Goal: Task Accomplishment & Management: Use online tool/utility

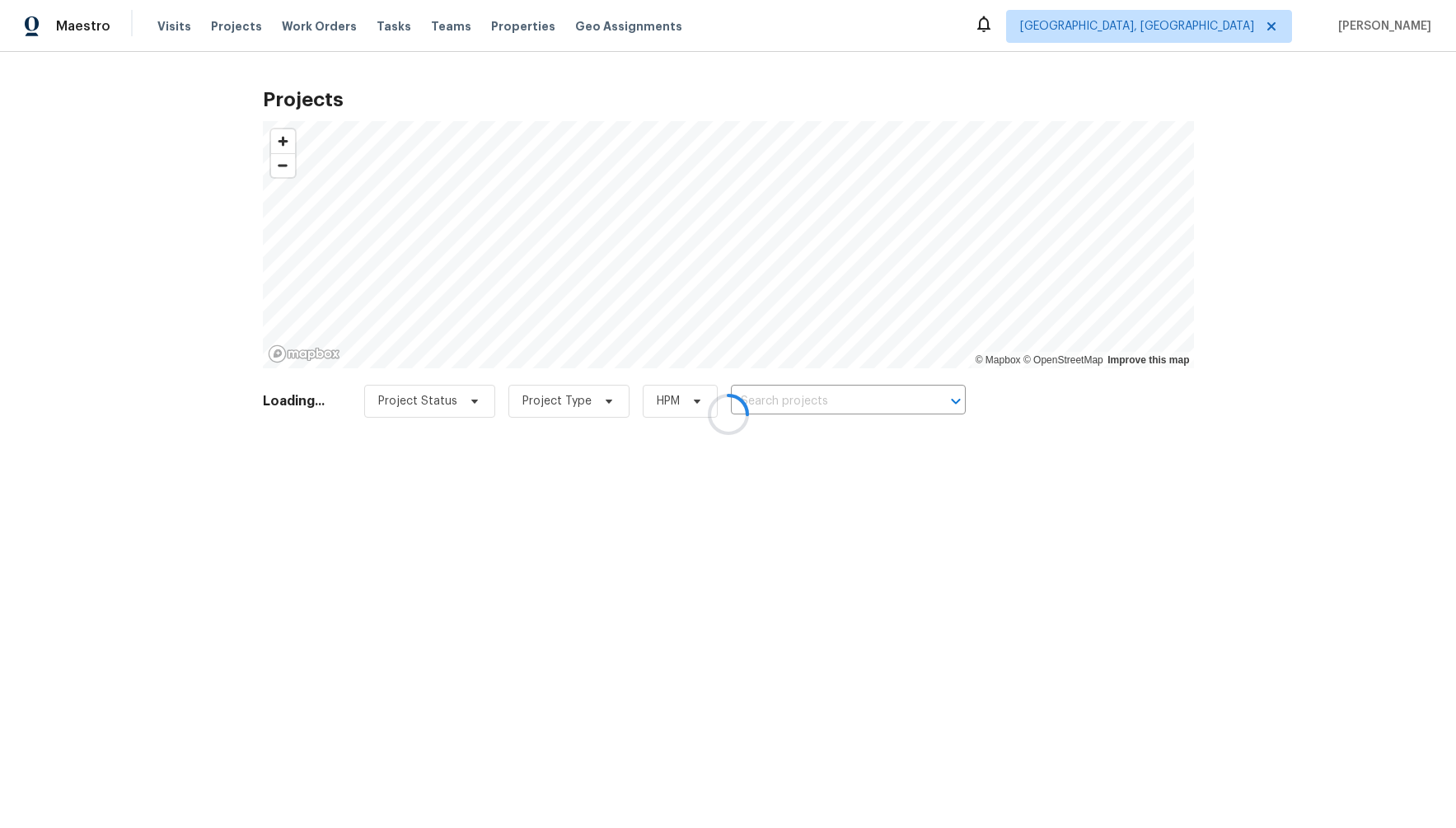
click at [424, 401] on div at bounding box center [728, 414] width 1456 height 828
click at [448, 409] on div at bounding box center [728, 414] width 1456 height 828
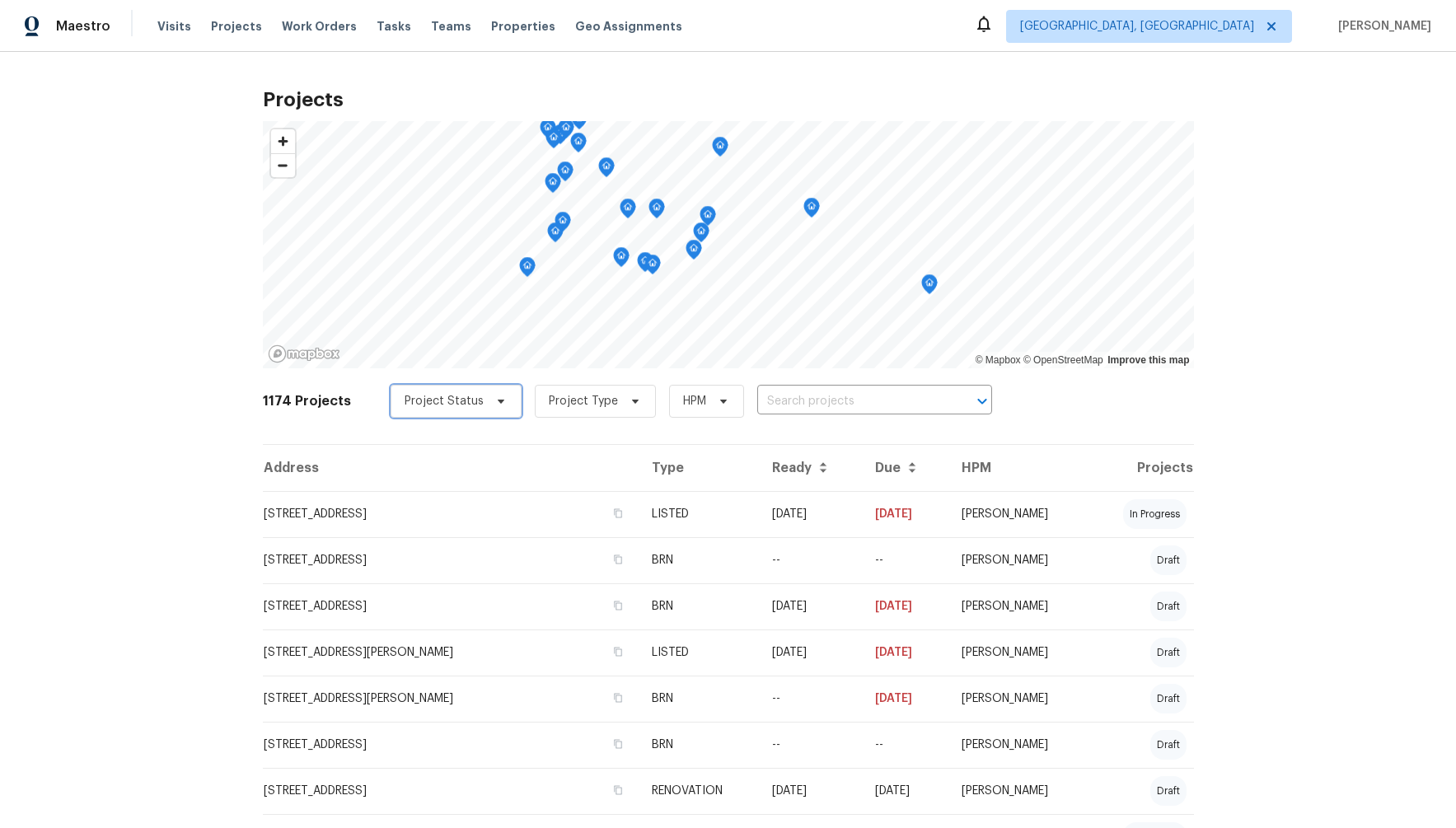
click at [462, 400] on span "Project Status" at bounding box center [444, 401] width 79 height 16
click at [424, 488] on label "Complete" at bounding box center [425, 493] width 76 height 16
click at [398, 488] on input "Complete" at bounding box center [392, 491] width 10 height 10
checkbox input "true"
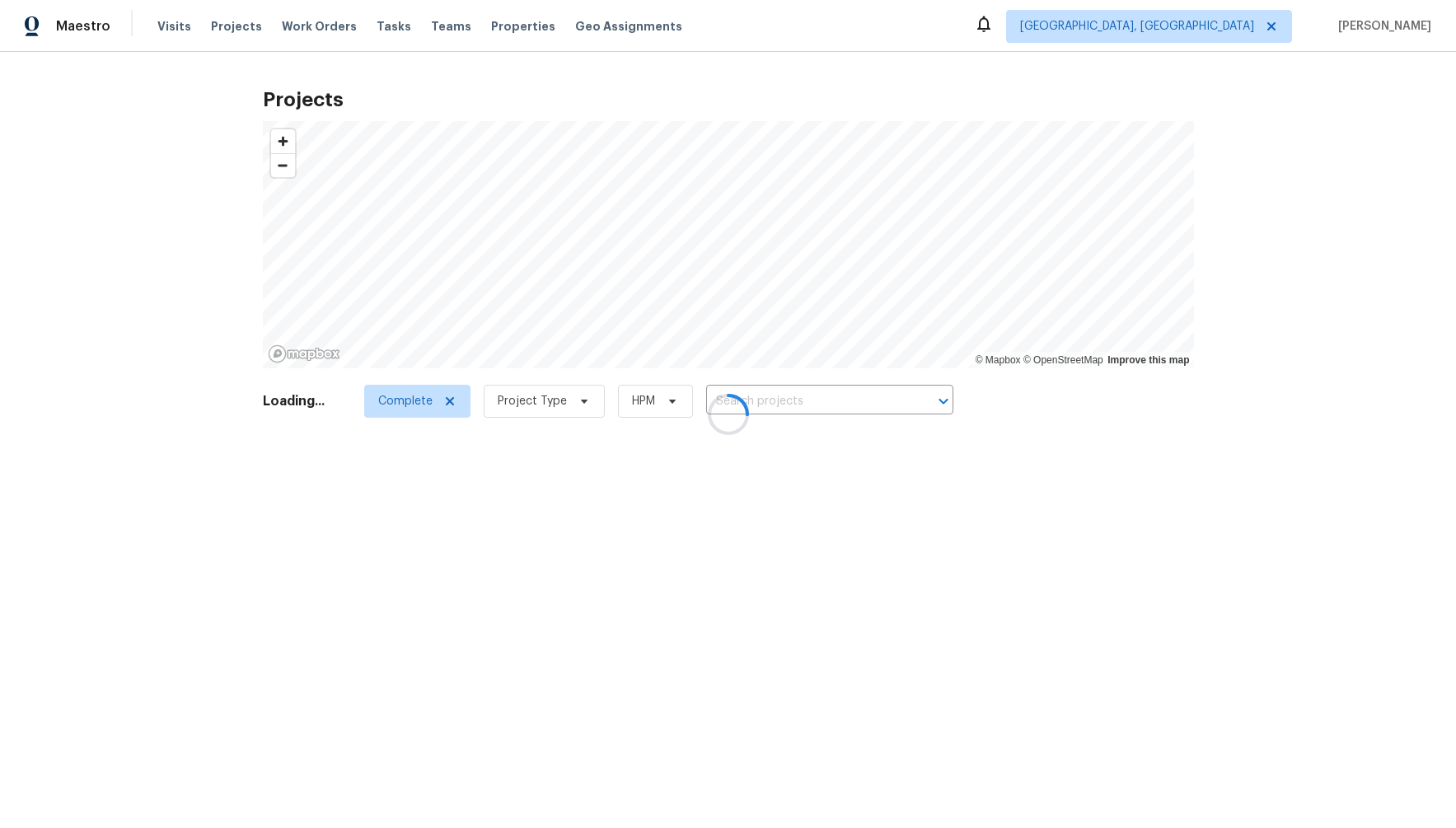
click at [550, 405] on div at bounding box center [728, 414] width 1456 height 828
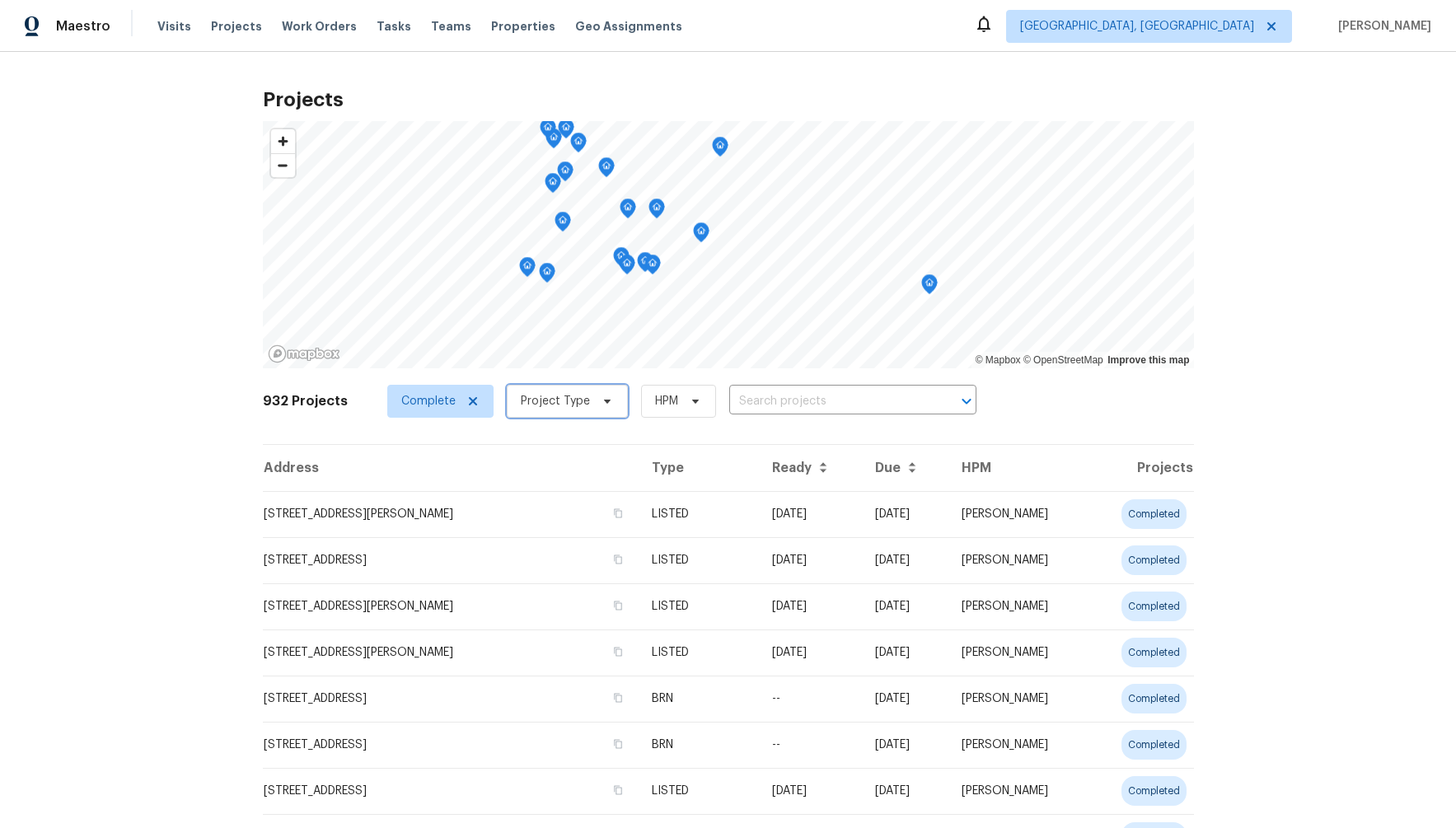
click at [540, 398] on span "Project Type" at bounding box center [555, 401] width 69 height 16
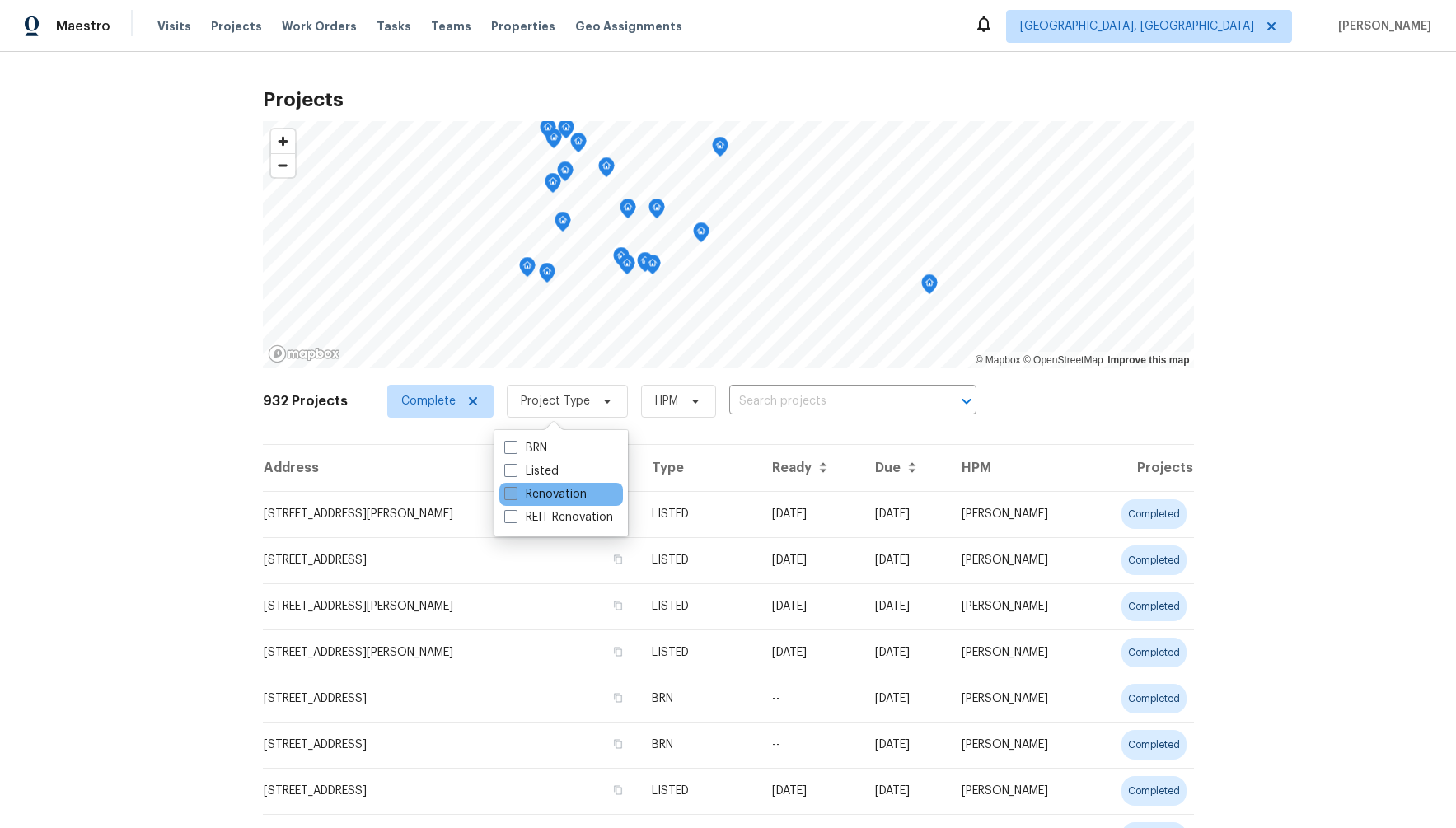
click at [543, 494] on label "Renovation" at bounding box center [545, 493] width 83 height 16
click at [515, 494] on input "Renovation" at bounding box center [509, 491] width 10 height 10
checkbox input "true"
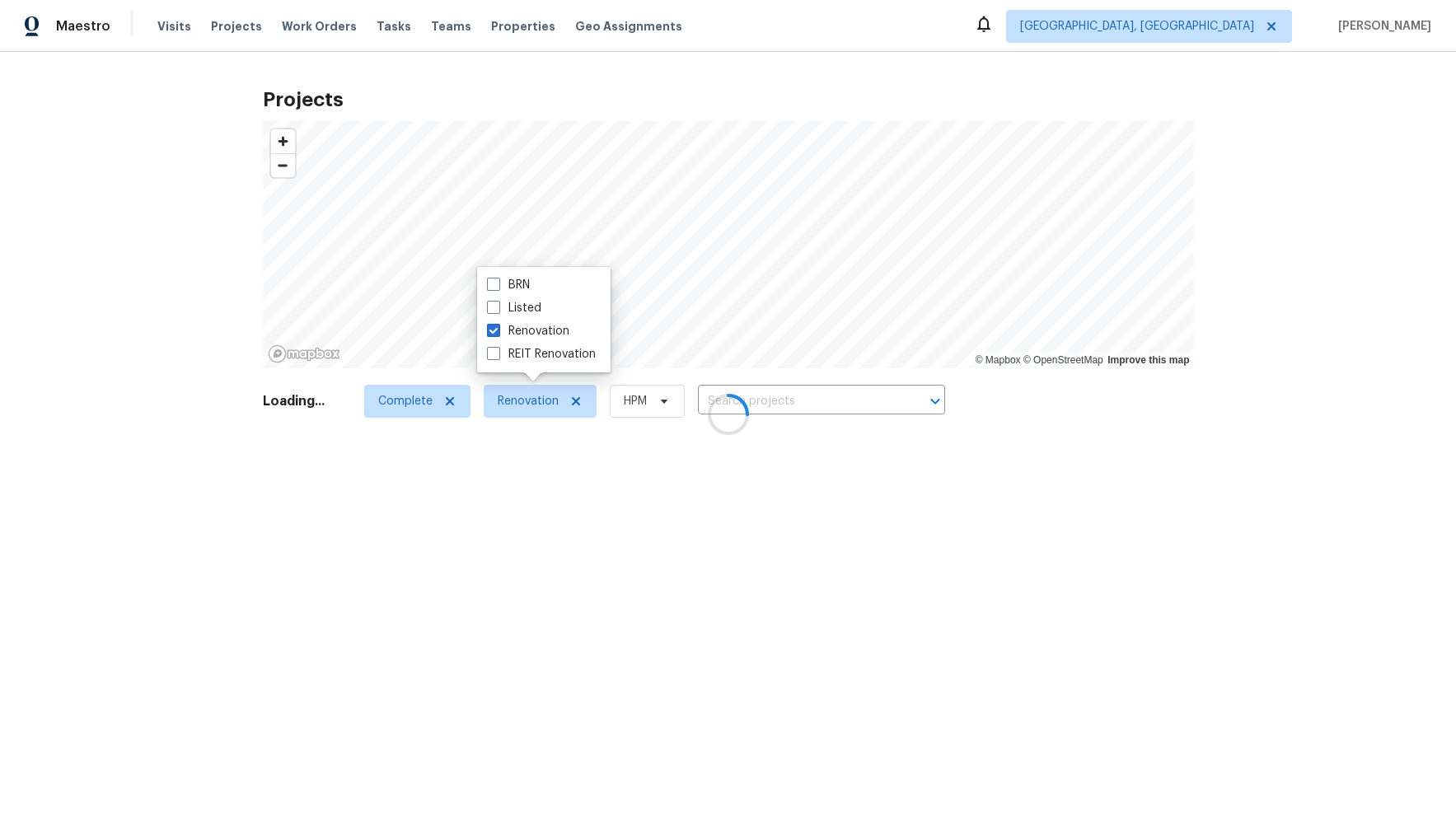
click at [1078, 436] on div at bounding box center [728, 414] width 1456 height 828
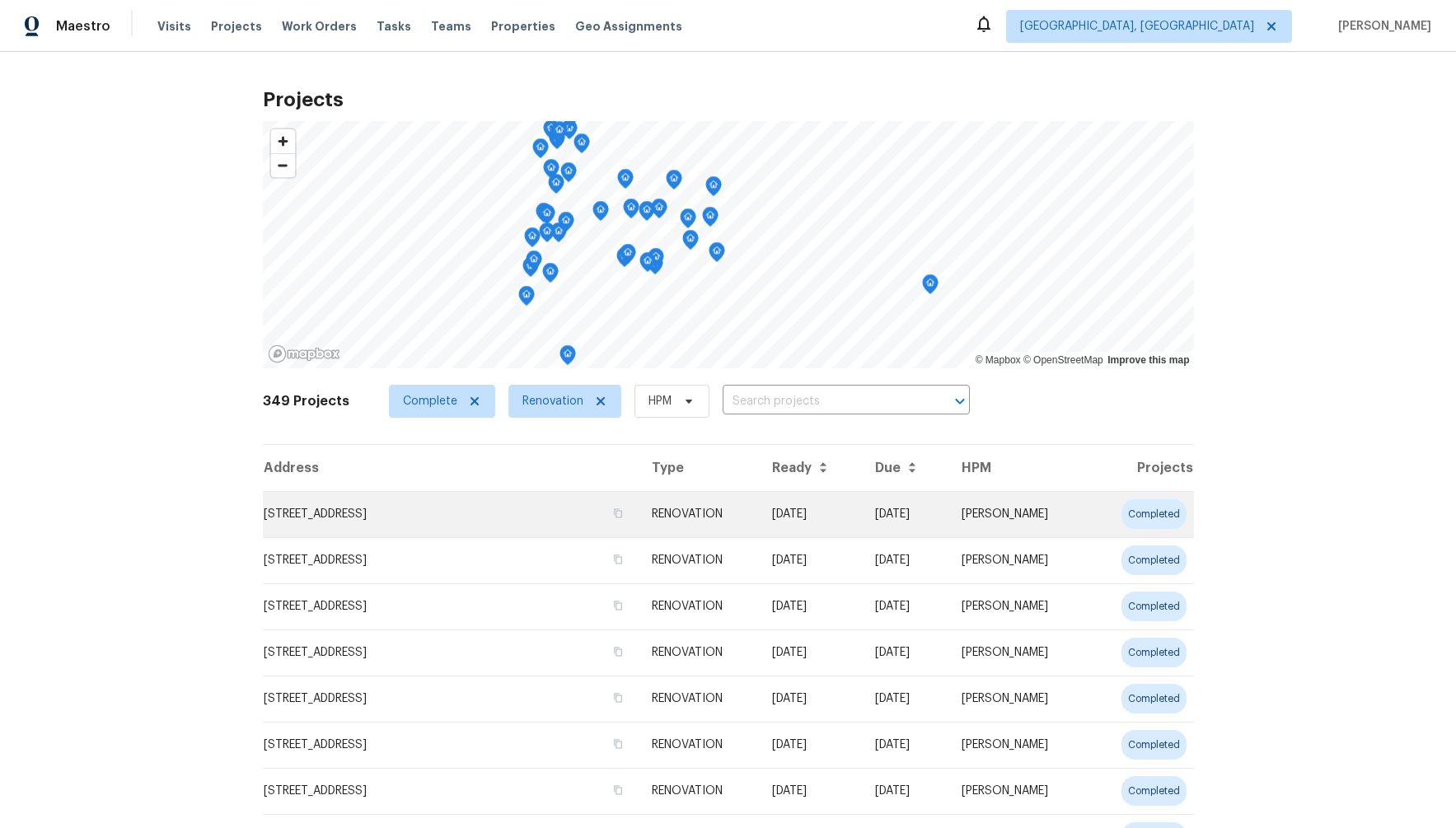
click at [1012, 520] on td "[PERSON_NAME]" at bounding box center [1017, 513] width 139 height 46
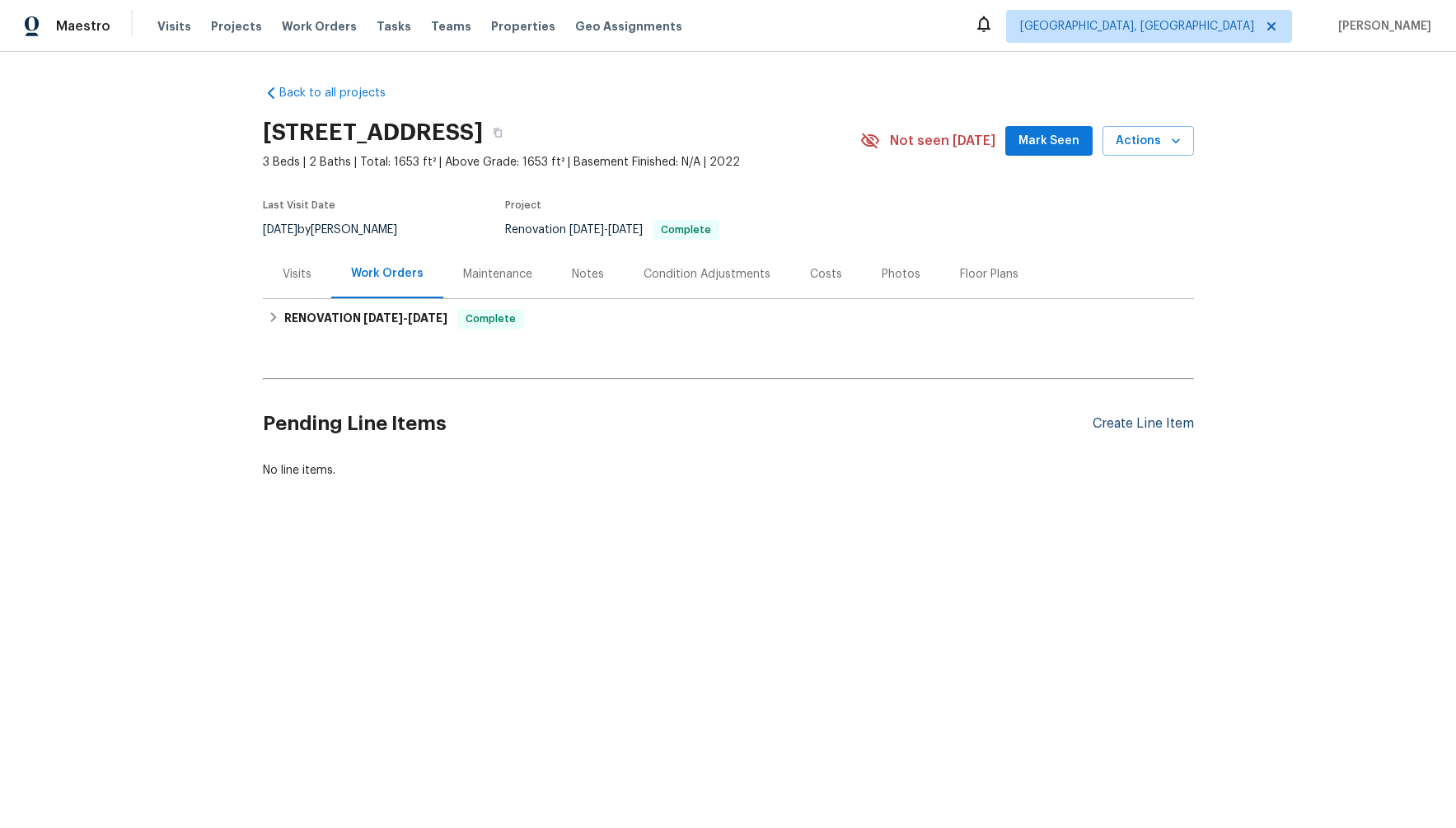
click at [1103, 427] on div "Create Line Item" at bounding box center [1142, 423] width 101 height 16
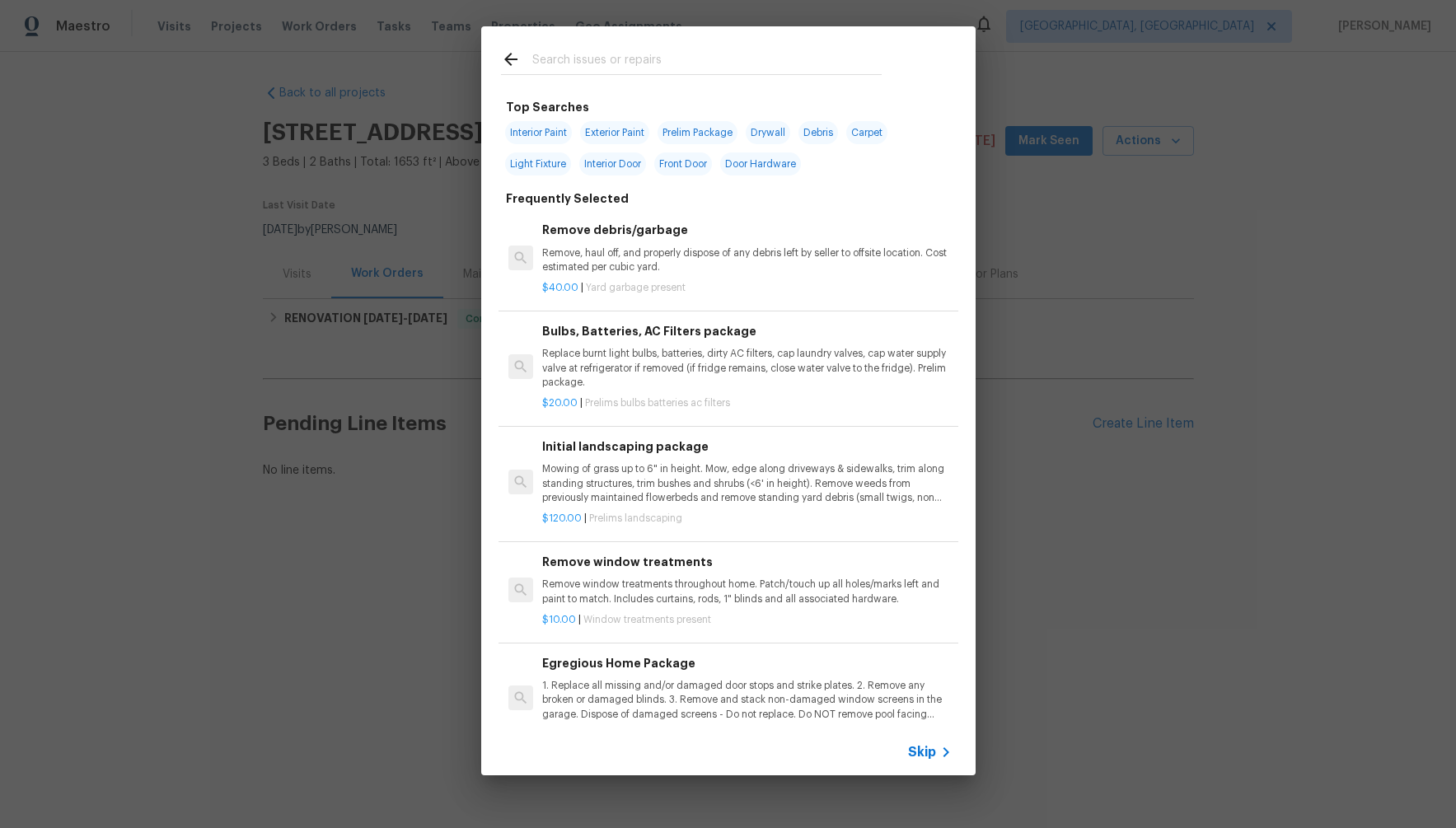
click at [927, 745] on span "Skip" at bounding box center [921, 751] width 28 height 16
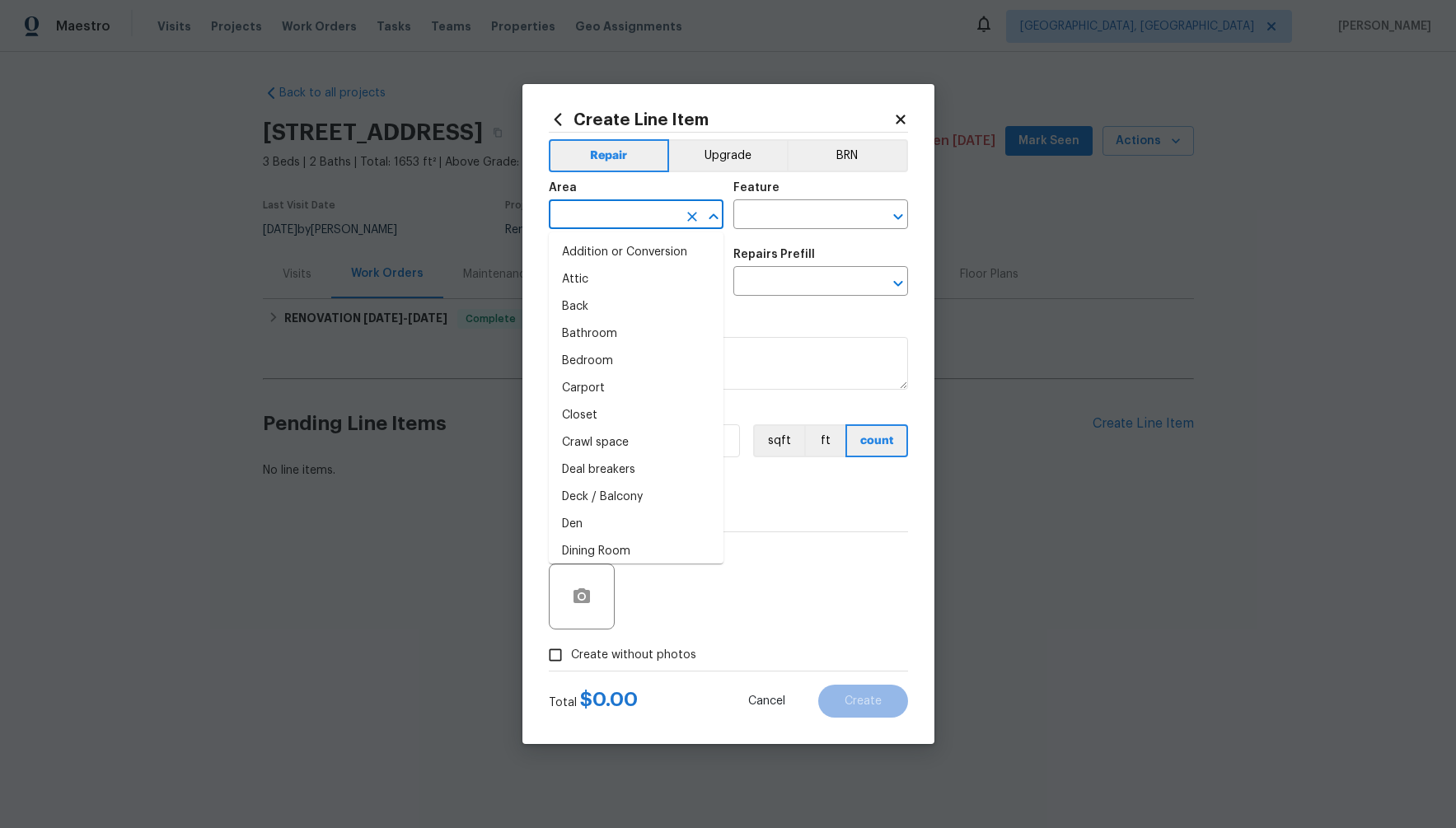
click at [668, 219] on input "text" at bounding box center [612, 216] width 129 height 26
click at [620, 279] on li "Attic" at bounding box center [636, 279] width 174 height 28
type input "Attic"
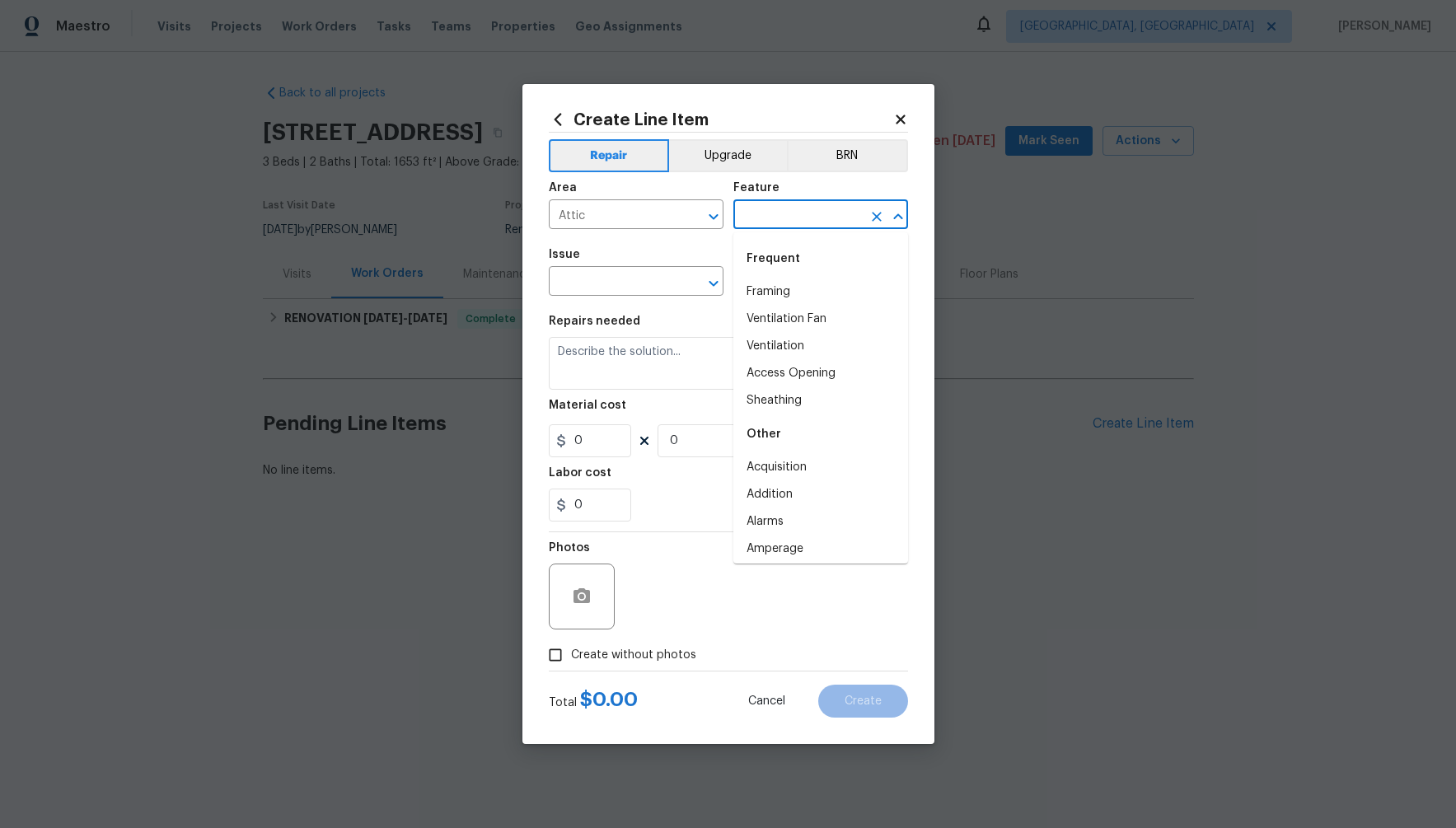
click at [828, 218] on input "text" at bounding box center [797, 216] width 129 height 26
click at [818, 337] on li "Ventilation" at bounding box center [820, 347] width 174 height 28
type input "Ventilation"
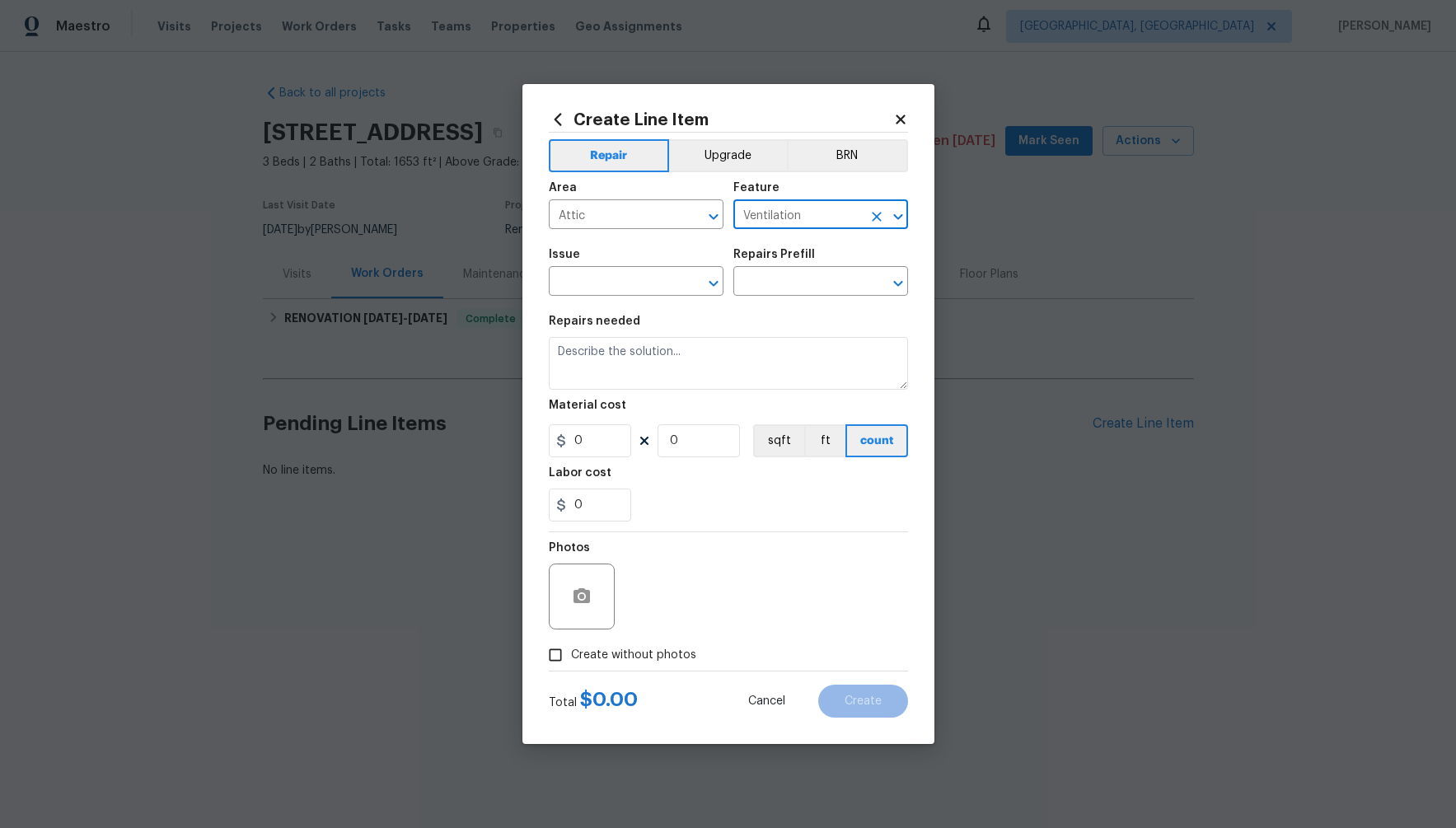
click at [663, 243] on span "Issue ​" at bounding box center [636, 272] width 174 height 66
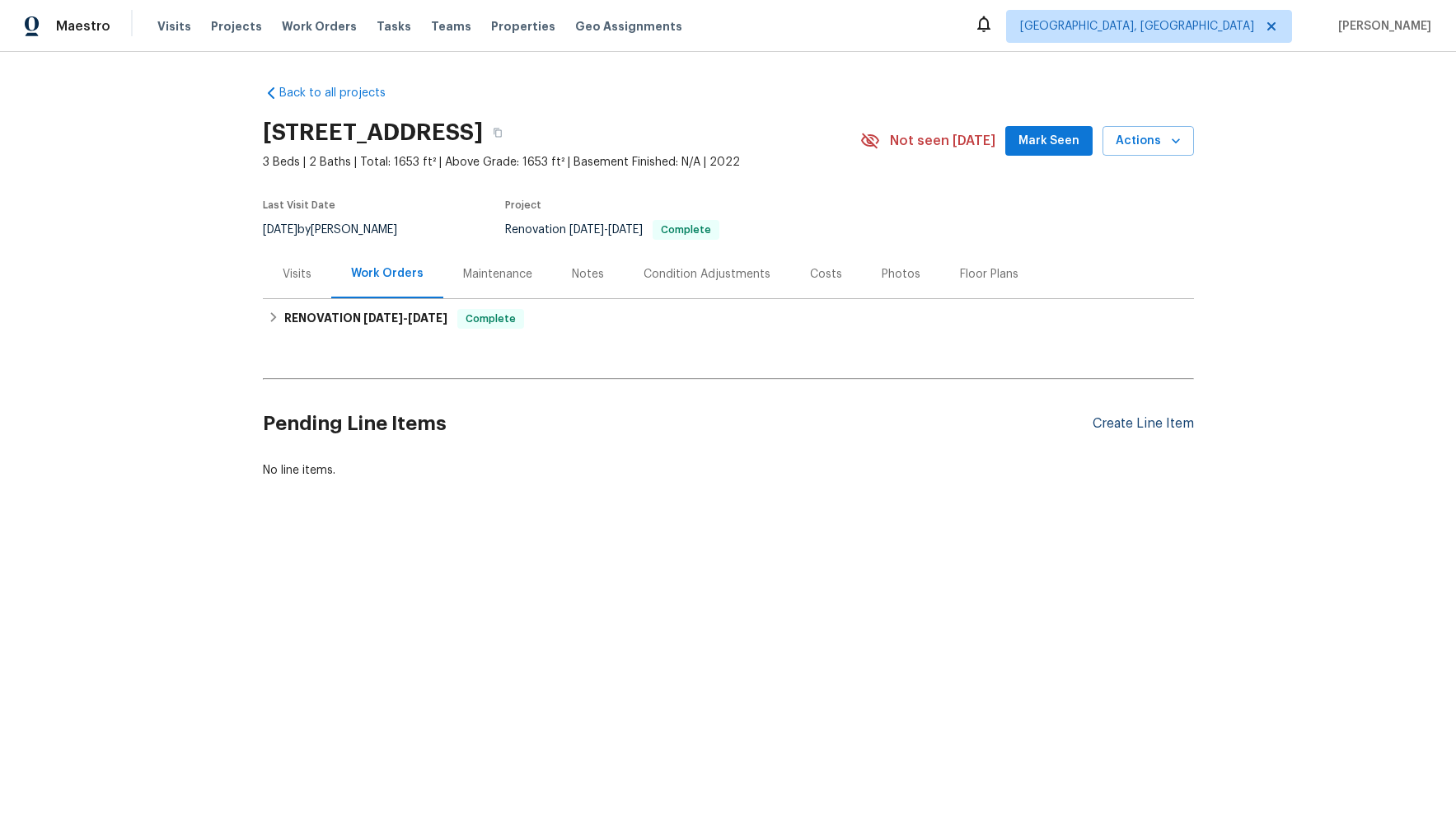
click at [1118, 426] on div "Create Line Item" at bounding box center [1142, 423] width 101 height 16
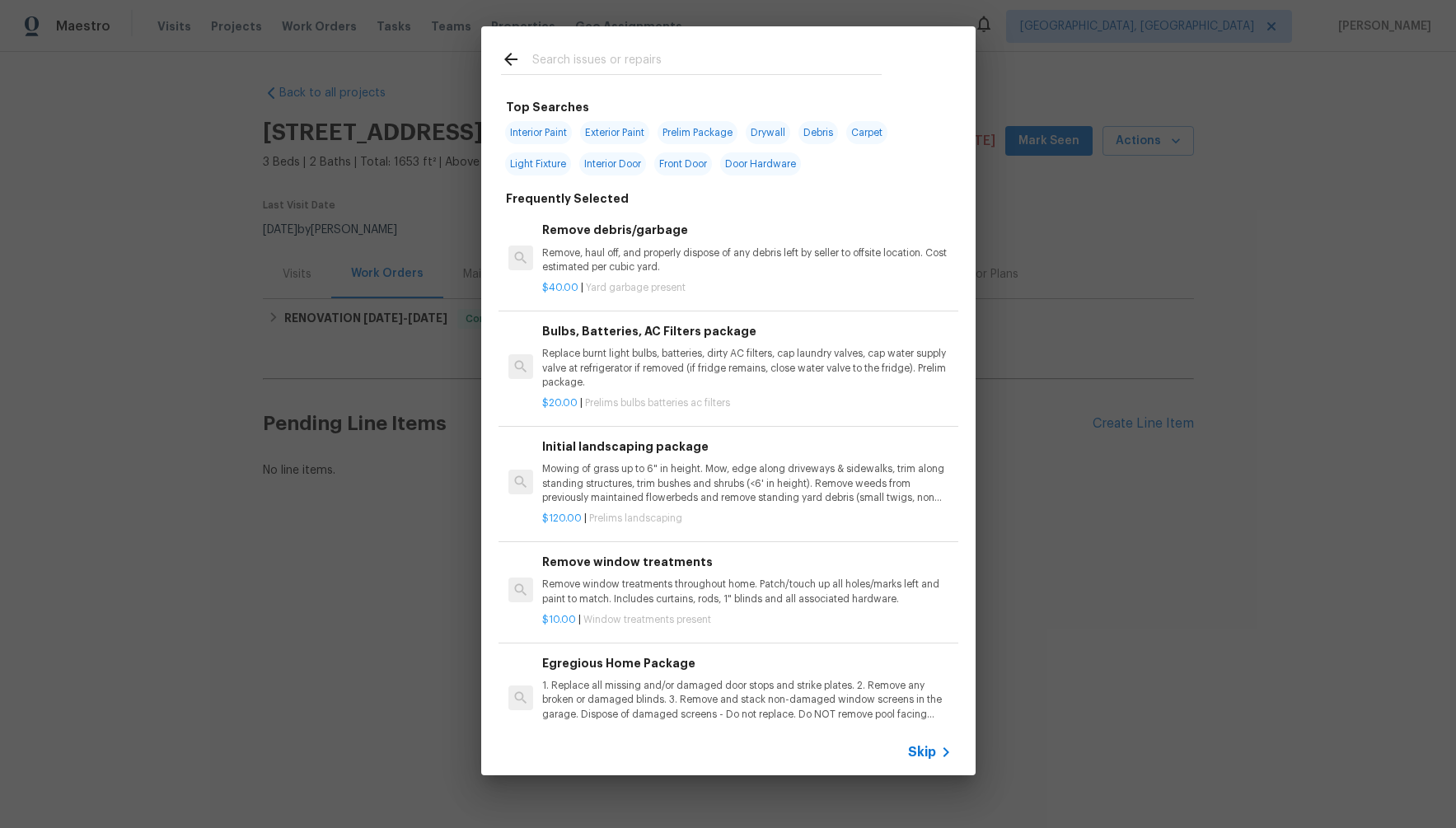
click at [910, 745] on span "Skip" at bounding box center [921, 751] width 28 height 16
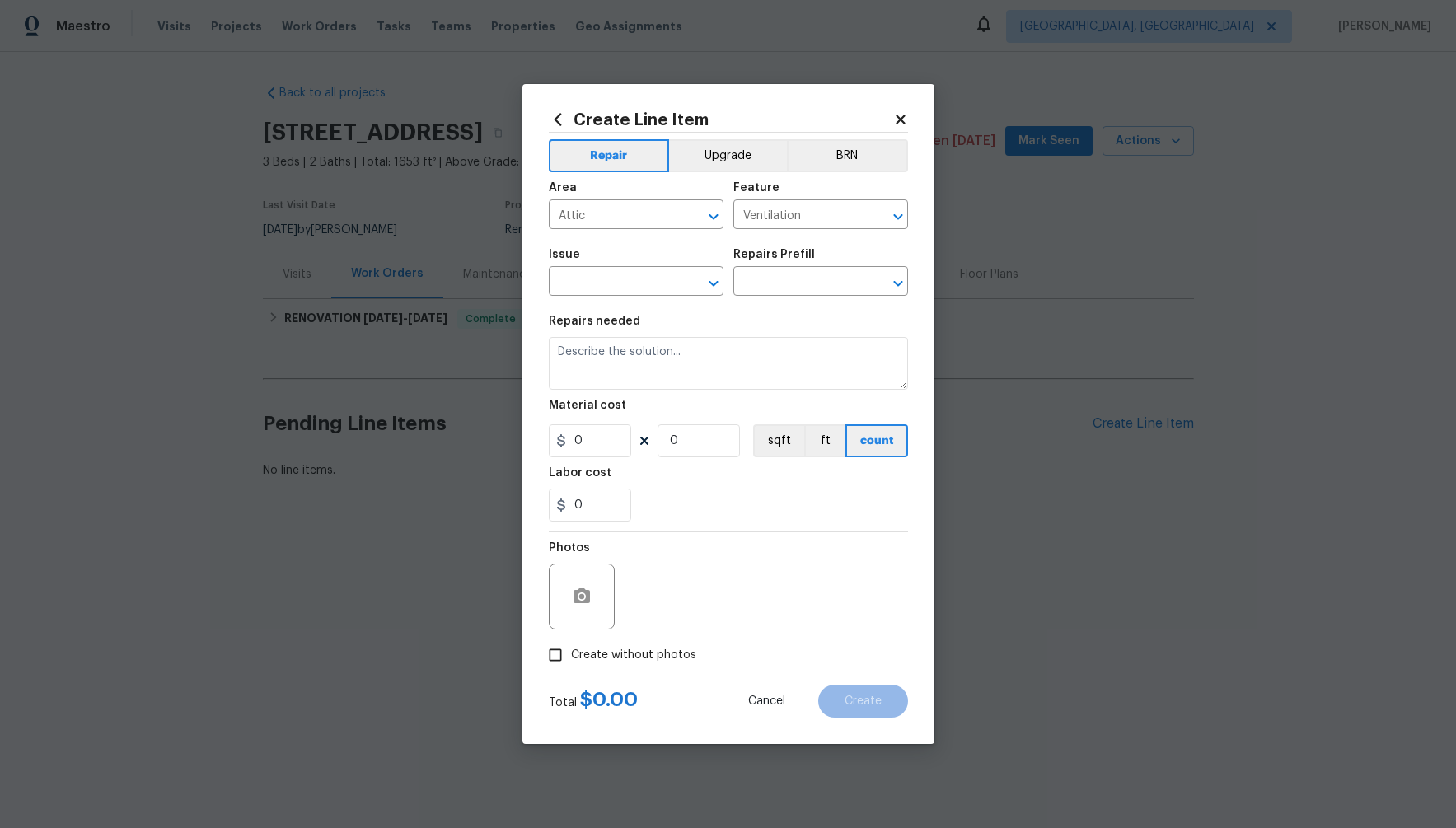
drag, startPoint x: 793, startPoint y: 569, endPoint x: 744, endPoint y: 361, distance: 213.7
click at [793, 569] on div "Photos" at bounding box center [728, 586] width 359 height 107
click at [771, 216] on input "Ventilation" at bounding box center [797, 216] width 129 height 26
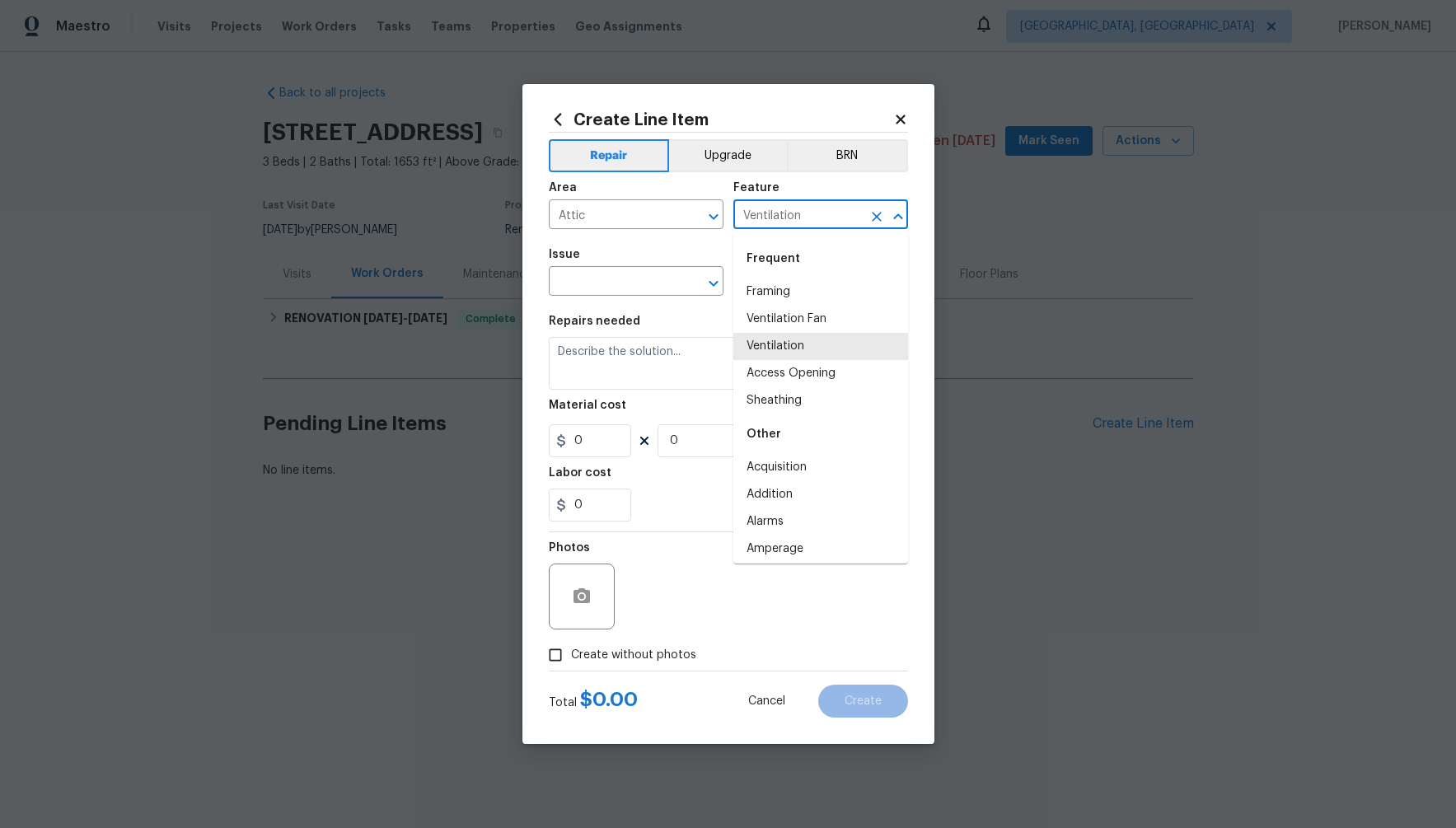
click at [631, 301] on span "Issue ​" at bounding box center [636, 272] width 174 height 66
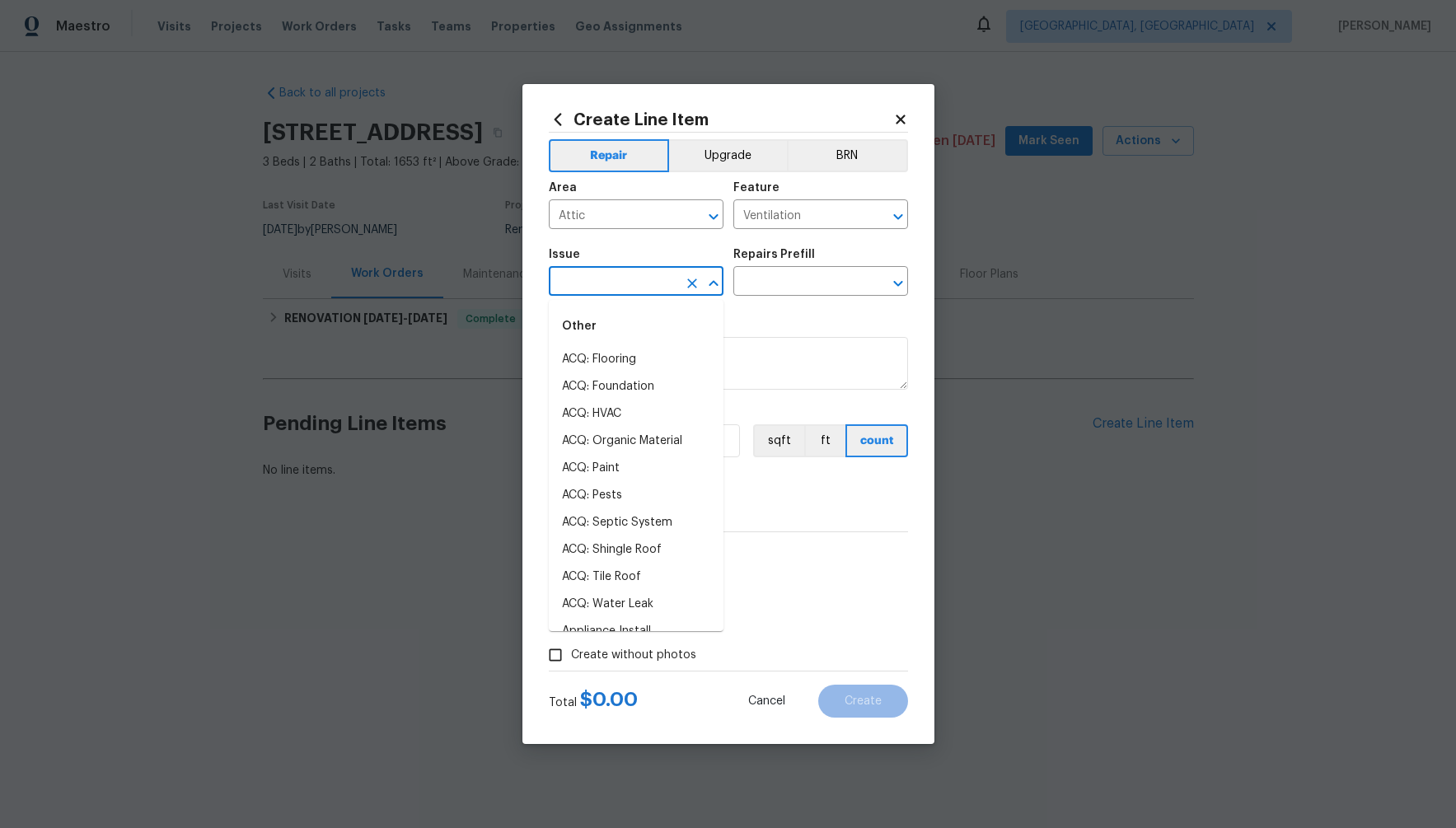
click at [601, 277] on input "text" at bounding box center [612, 283] width 129 height 26
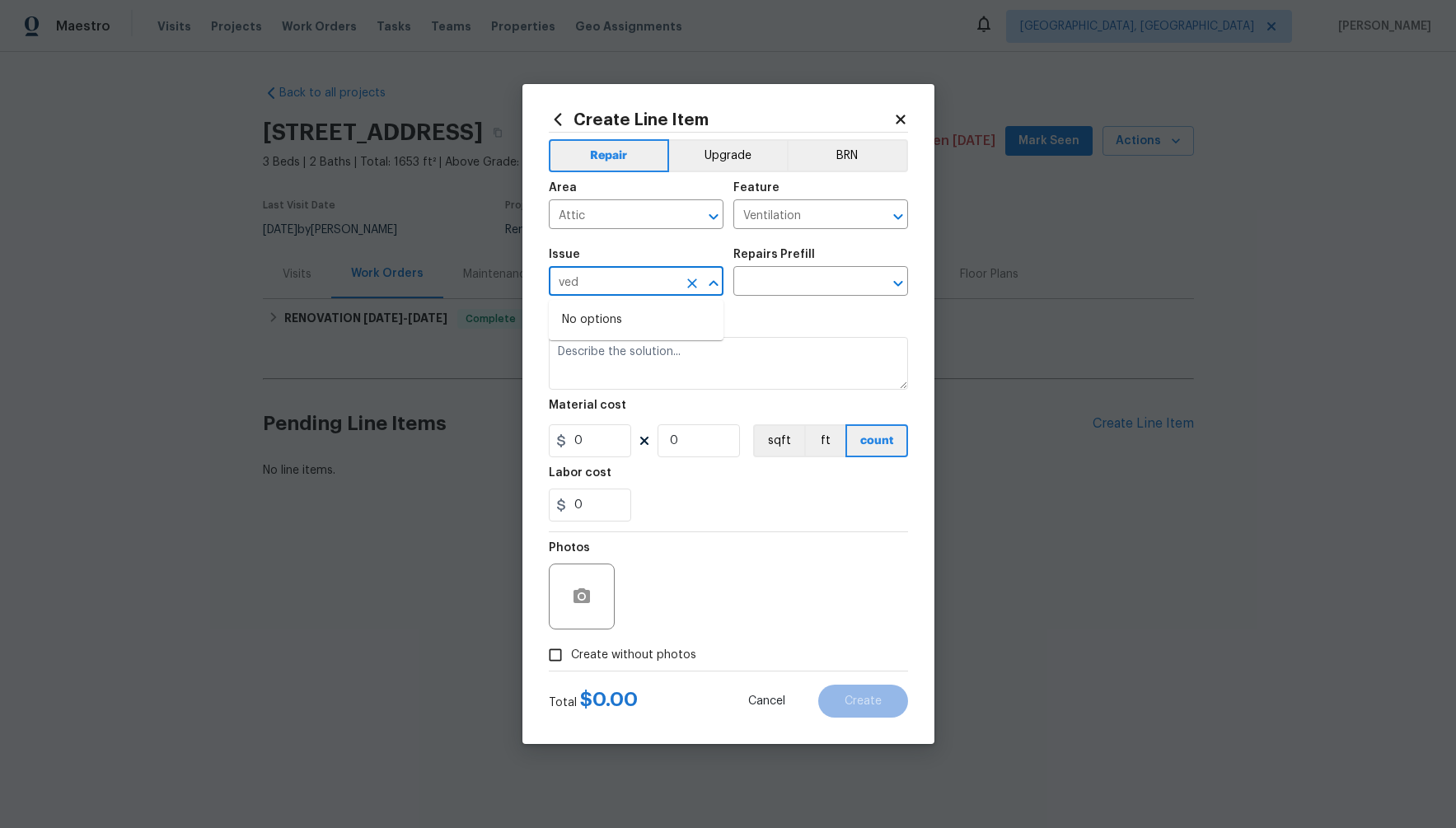
type input "ved"
click at [632, 276] on input "text" at bounding box center [612, 283] width 129 height 26
type input "ved"
click at [590, 223] on input "Attic" at bounding box center [612, 216] width 129 height 26
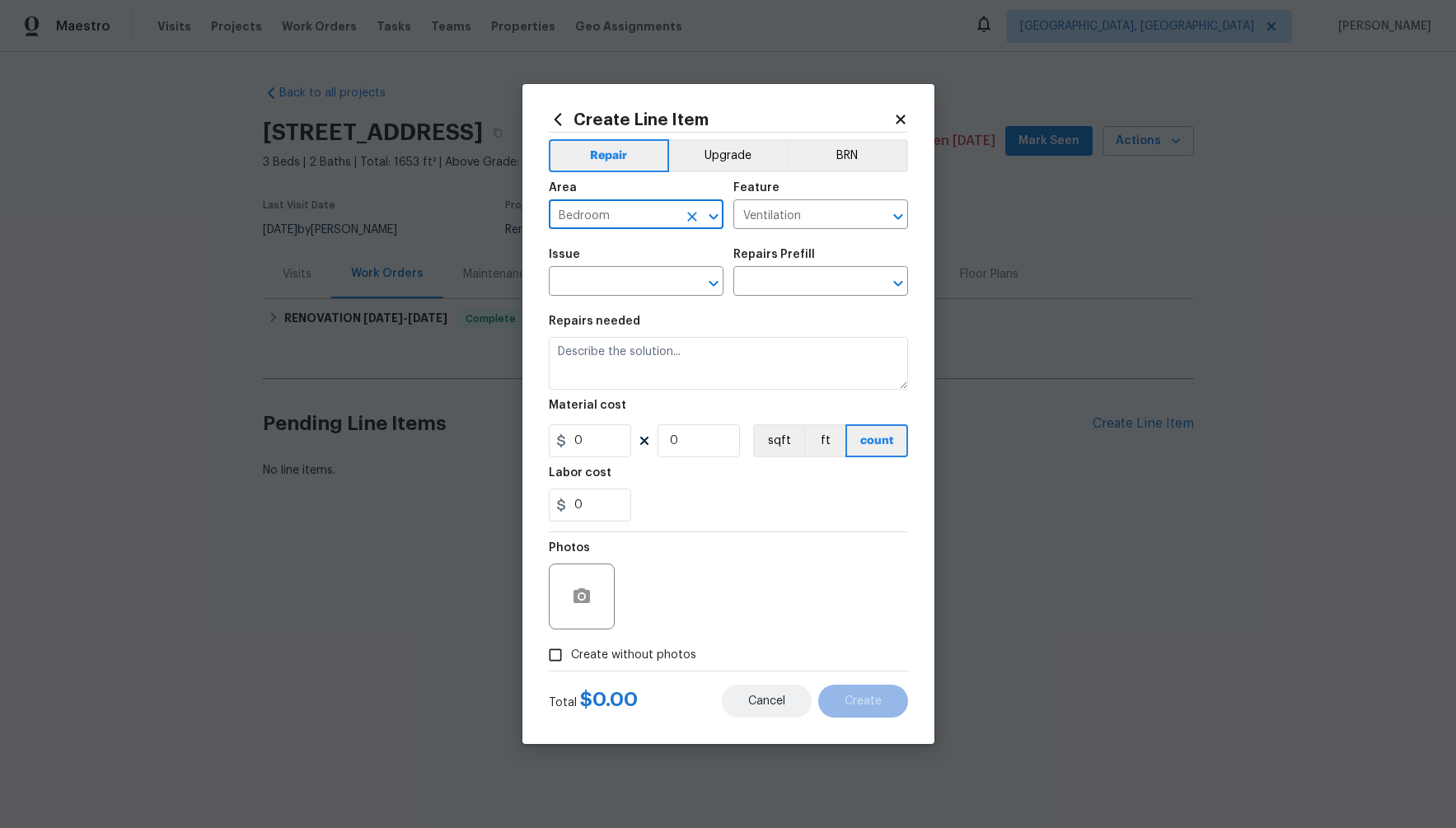
type input "Bedroom"
click at [777, 714] on button "Cancel" at bounding box center [767, 701] width 90 height 33
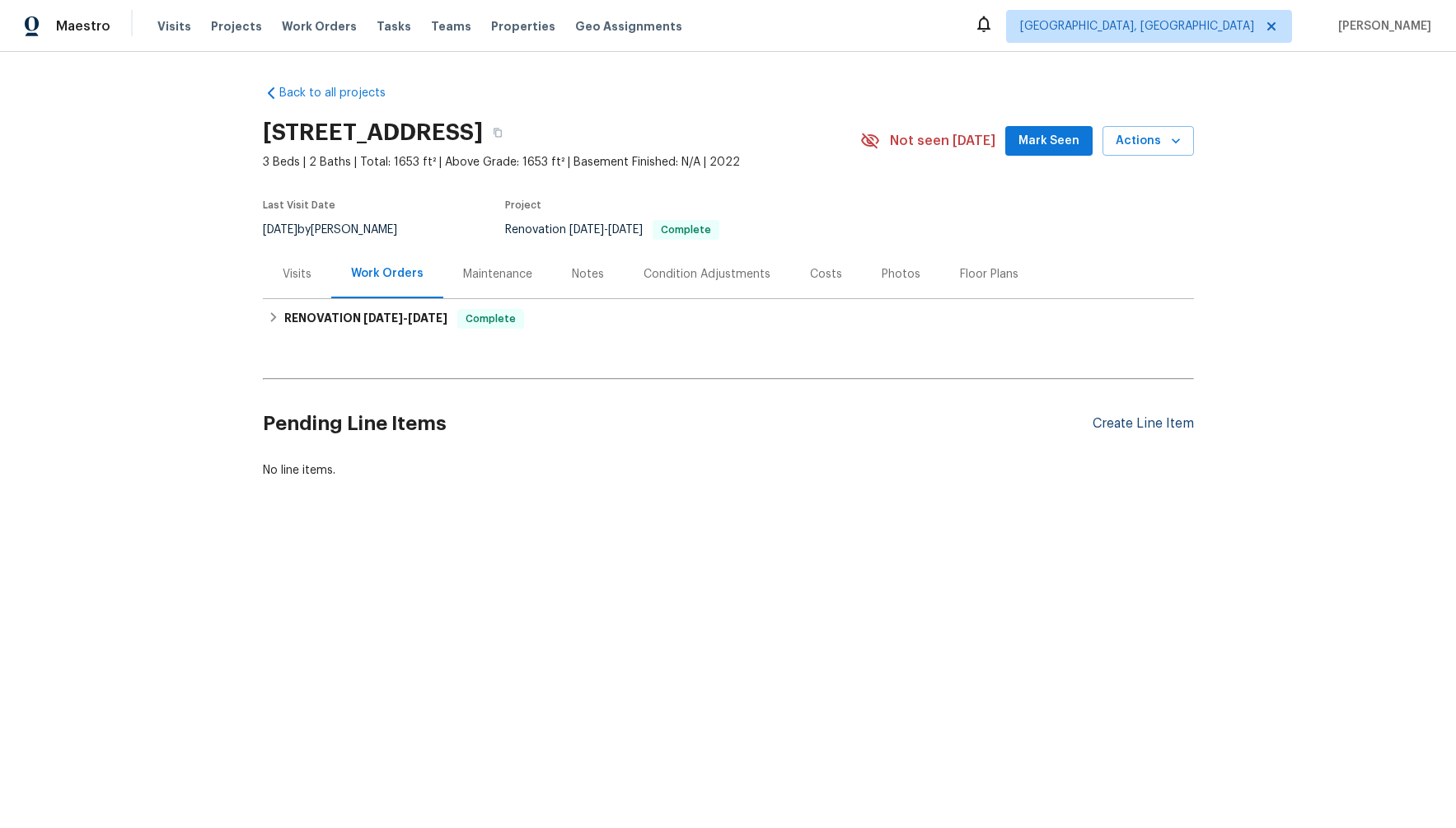
click at [1127, 424] on div "Create Line Item" at bounding box center [1142, 423] width 101 height 16
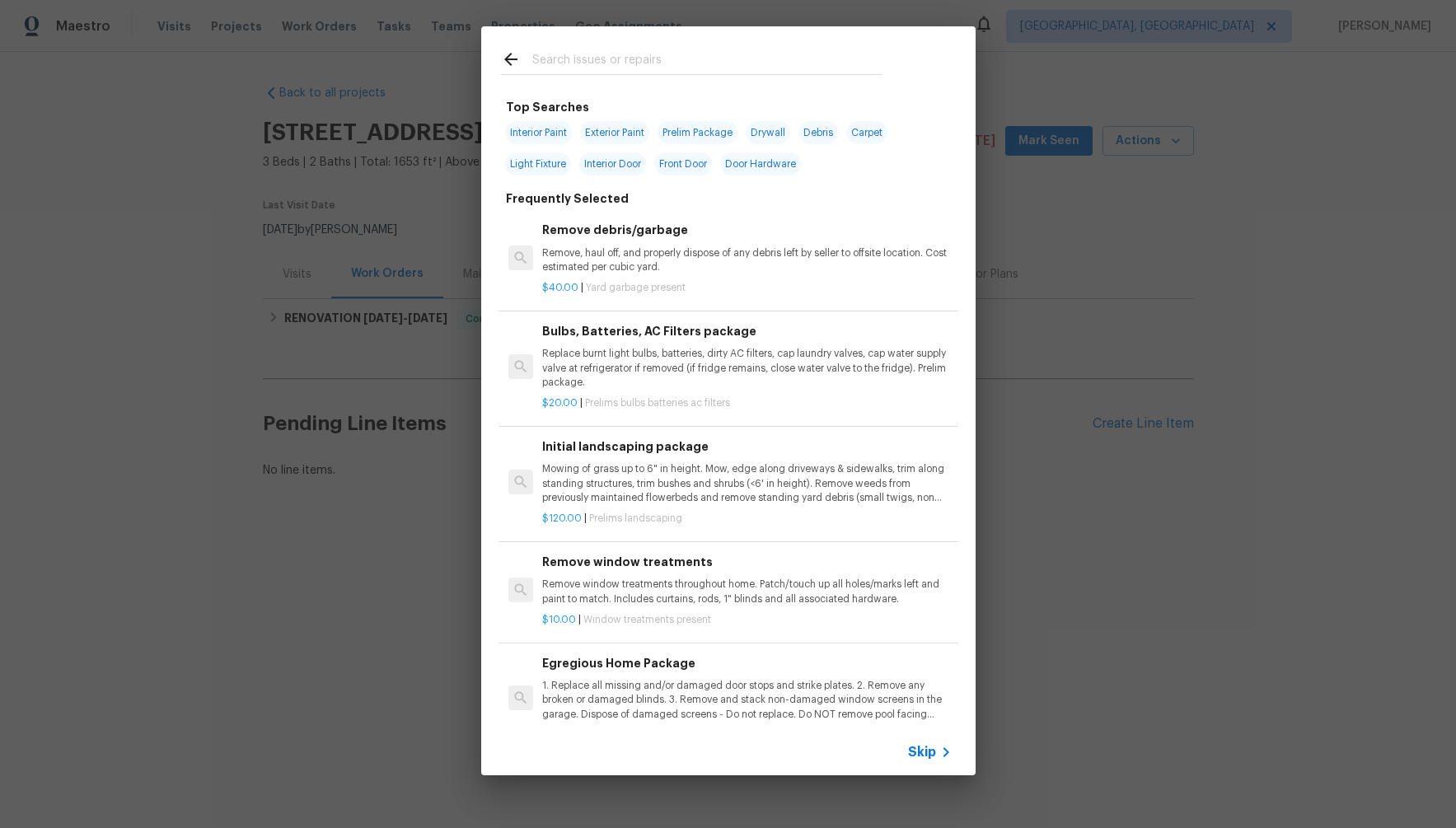
click at [552, 62] on input "text" at bounding box center [706, 61] width 349 height 25
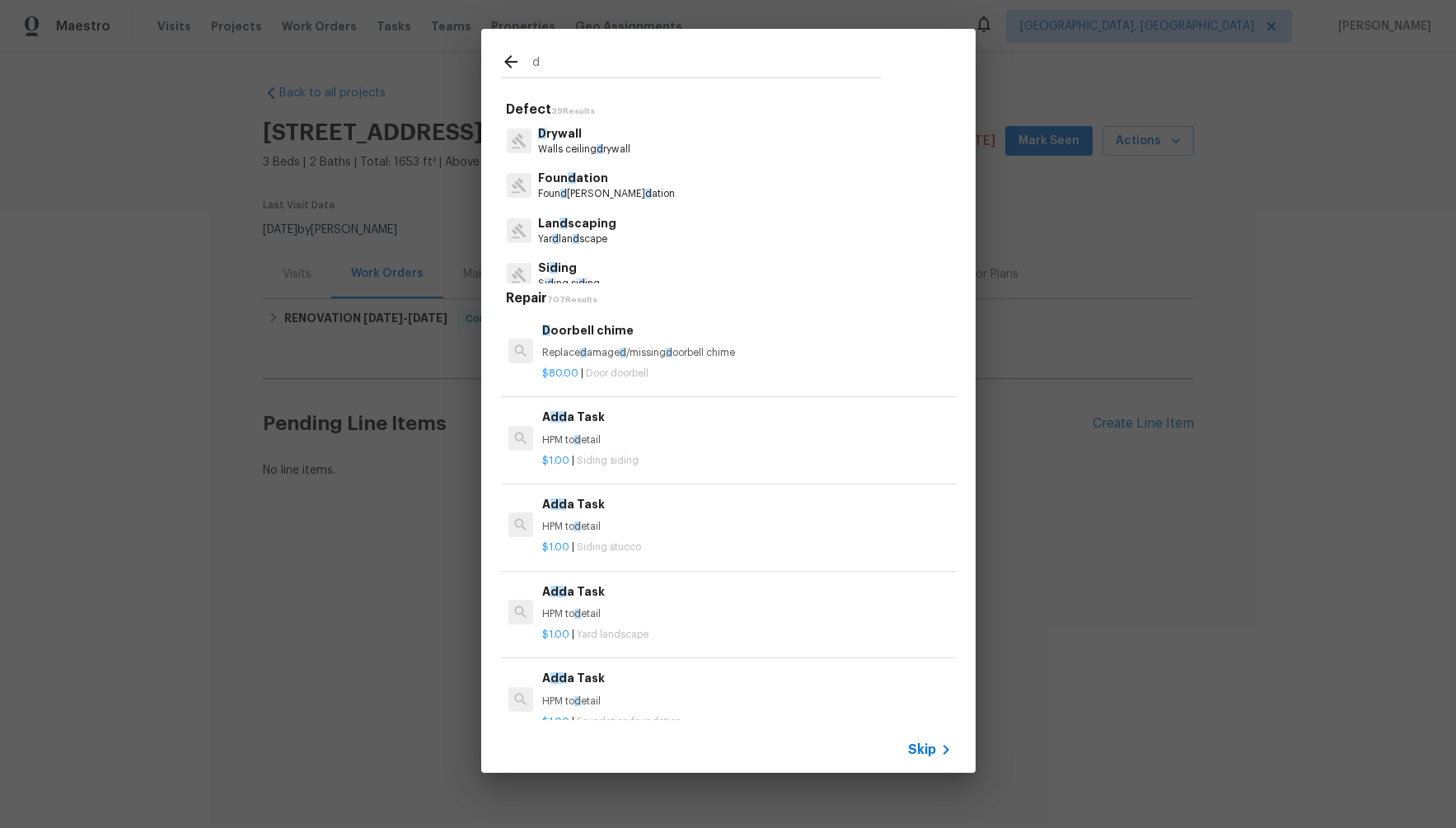
drag, startPoint x: 510, startPoint y: 59, endPoint x: 456, endPoint y: 56, distance: 54.1
click at [456, 56] on div "d Defect 39 Results D rywall Walls ceiling d rywall Foun d ation Foun d ation f…" at bounding box center [728, 400] width 1456 height 801
type input "d"
click at [507, 60] on icon at bounding box center [511, 61] width 20 height 20
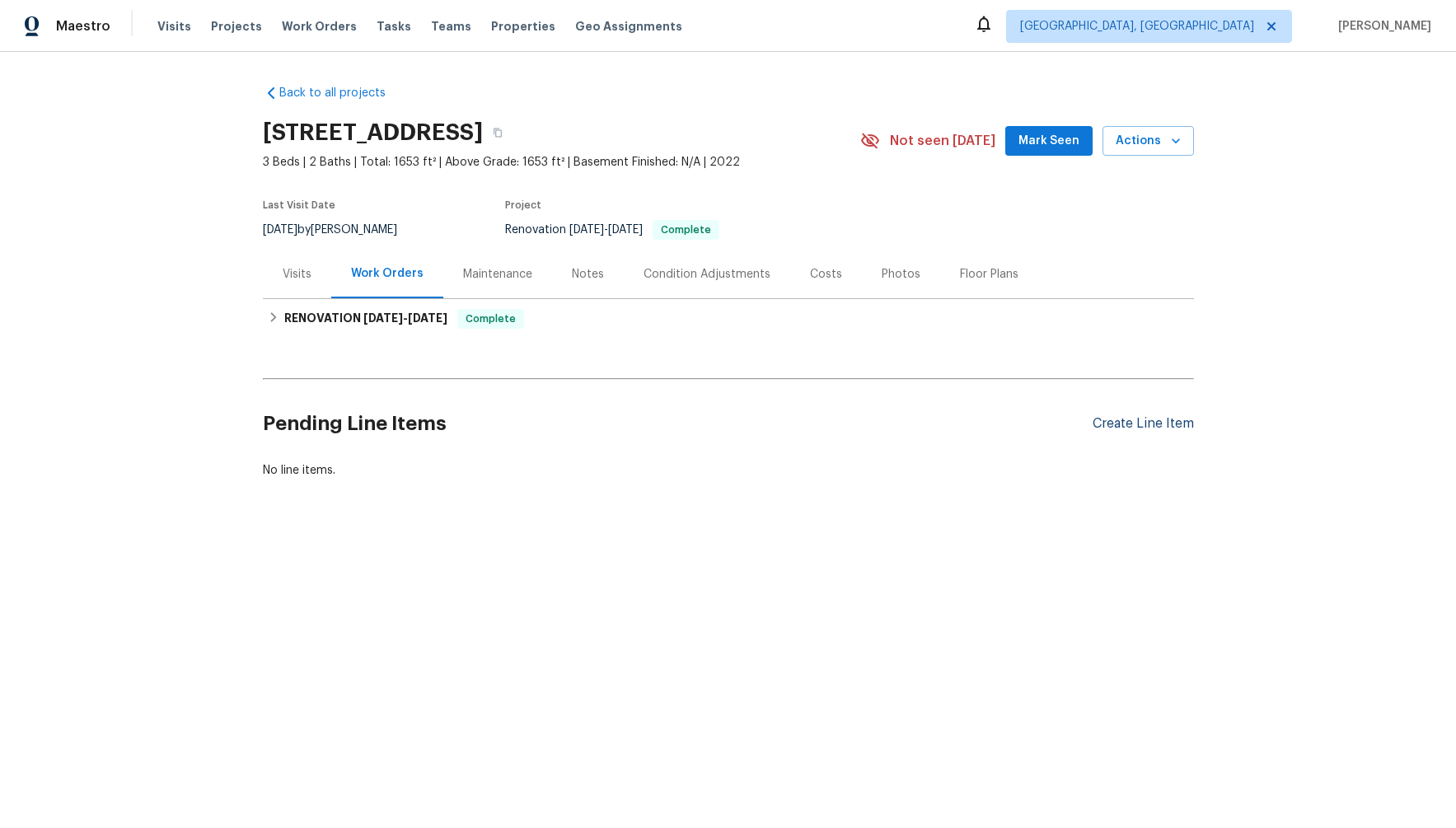
click at [1150, 423] on div "Create Line Item" at bounding box center [1142, 423] width 101 height 16
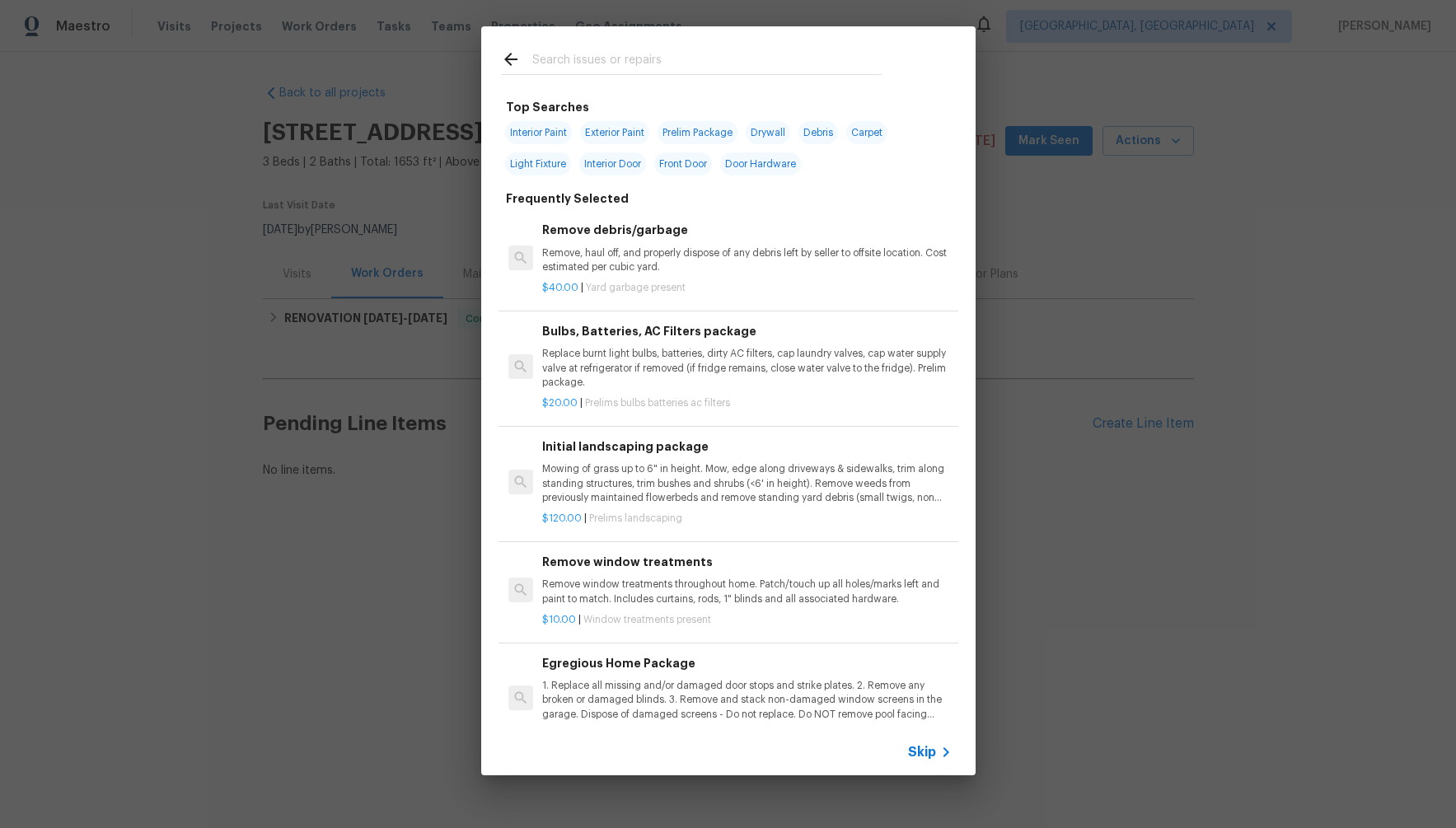
click at [917, 759] on span "Skip" at bounding box center [921, 751] width 28 height 16
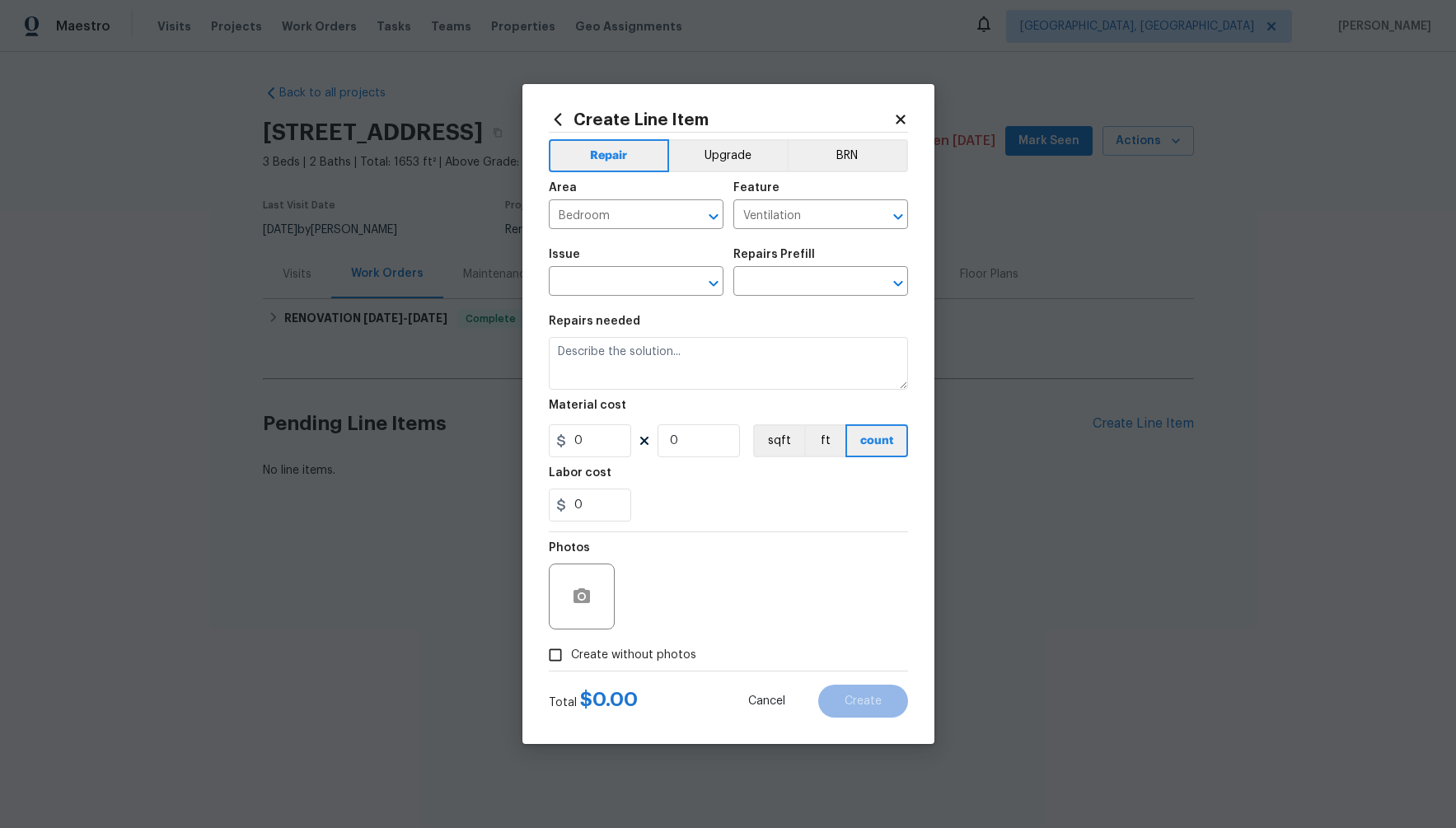
click at [900, 118] on icon at bounding box center [900, 119] width 9 height 9
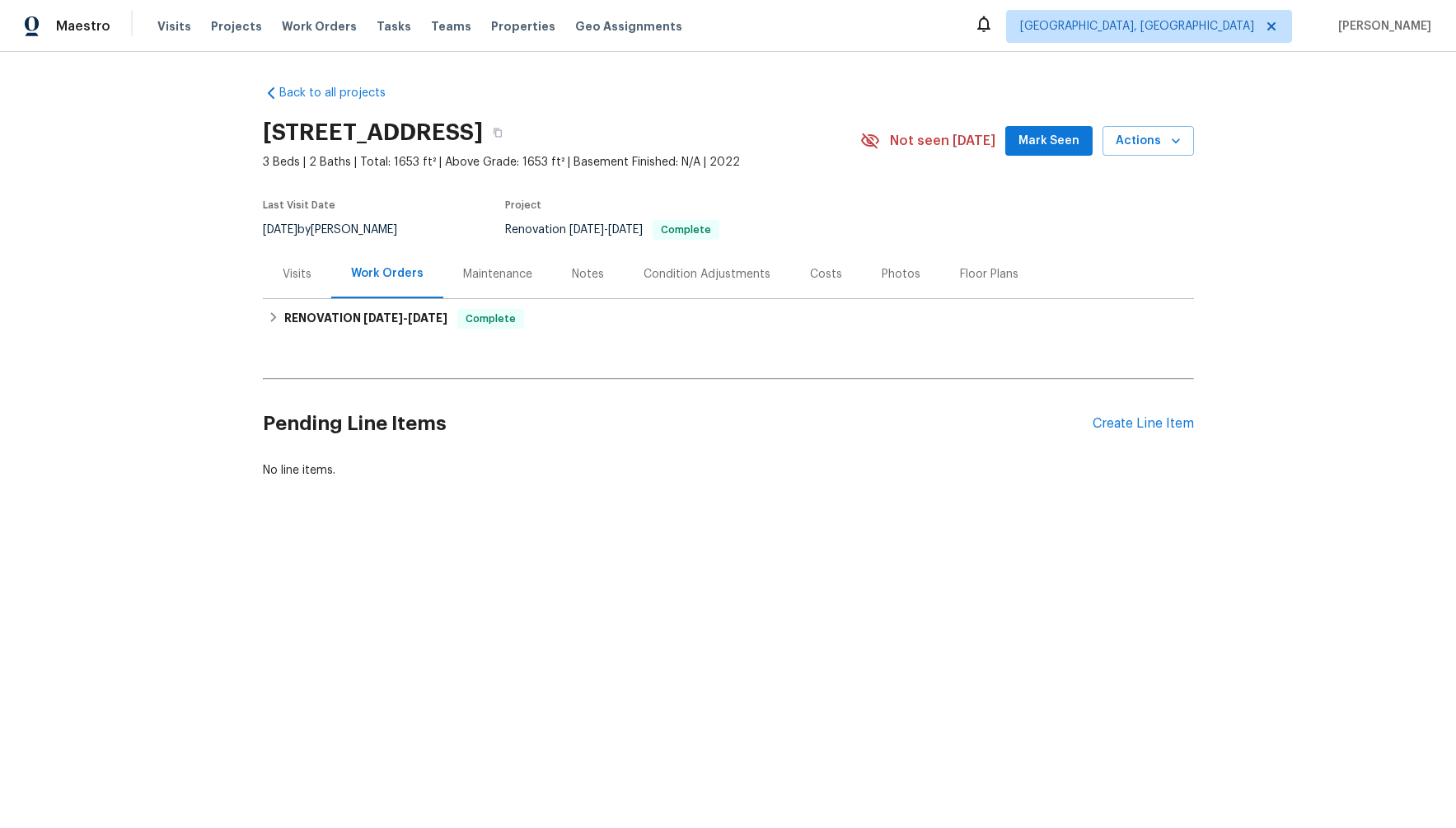
click at [1144, 413] on div "Pending Line Items Create Line Item" at bounding box center [728, 423] width 931 height 77
click at [1141, 424] on div "Create Line Item" at bounding box center [1142, 423] width 101 height 16
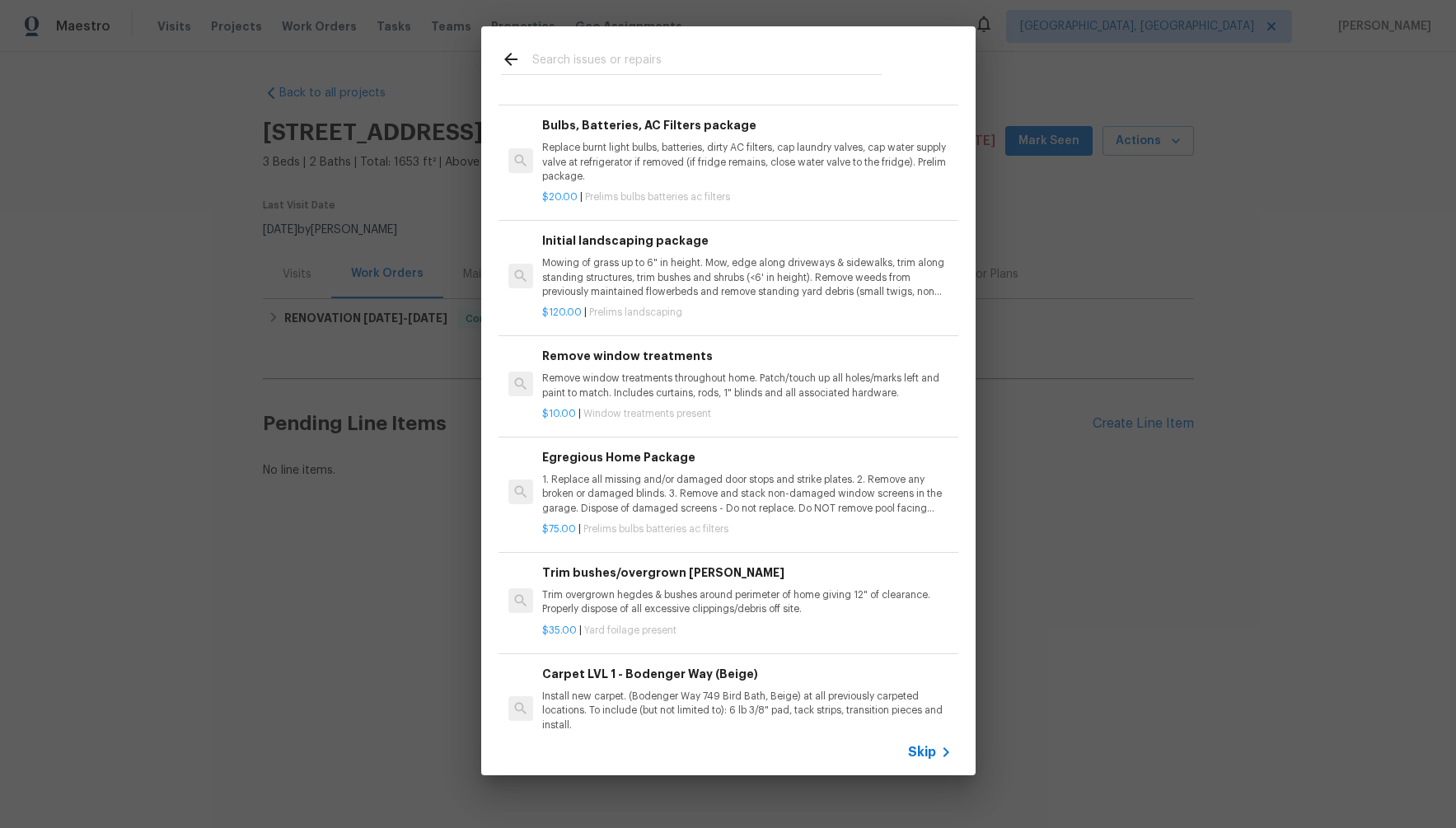
scroll to position [336, 0]
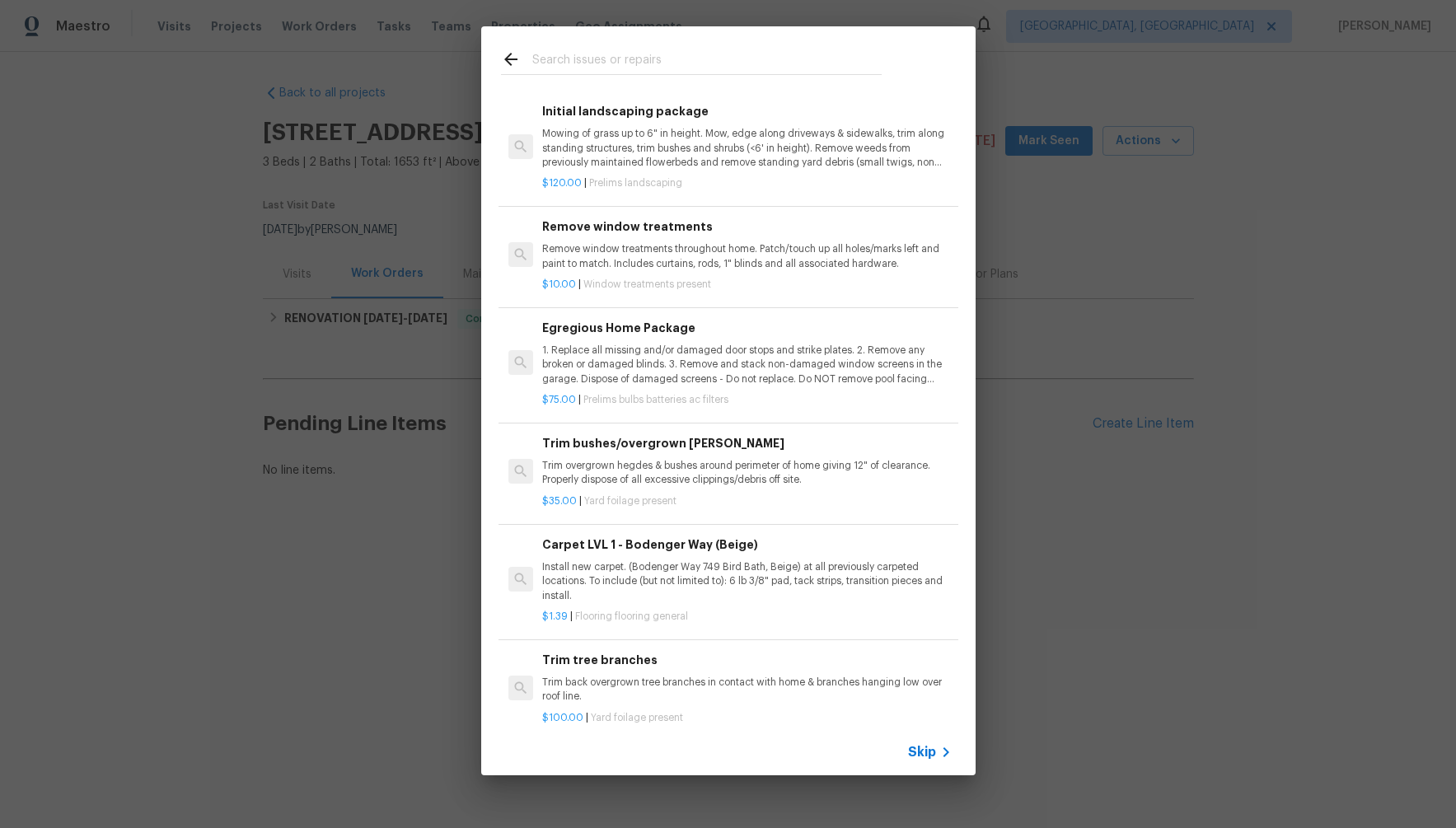
click at [911, 750] on span "Skip" at bounding box center [921, 751] width 28 height 16
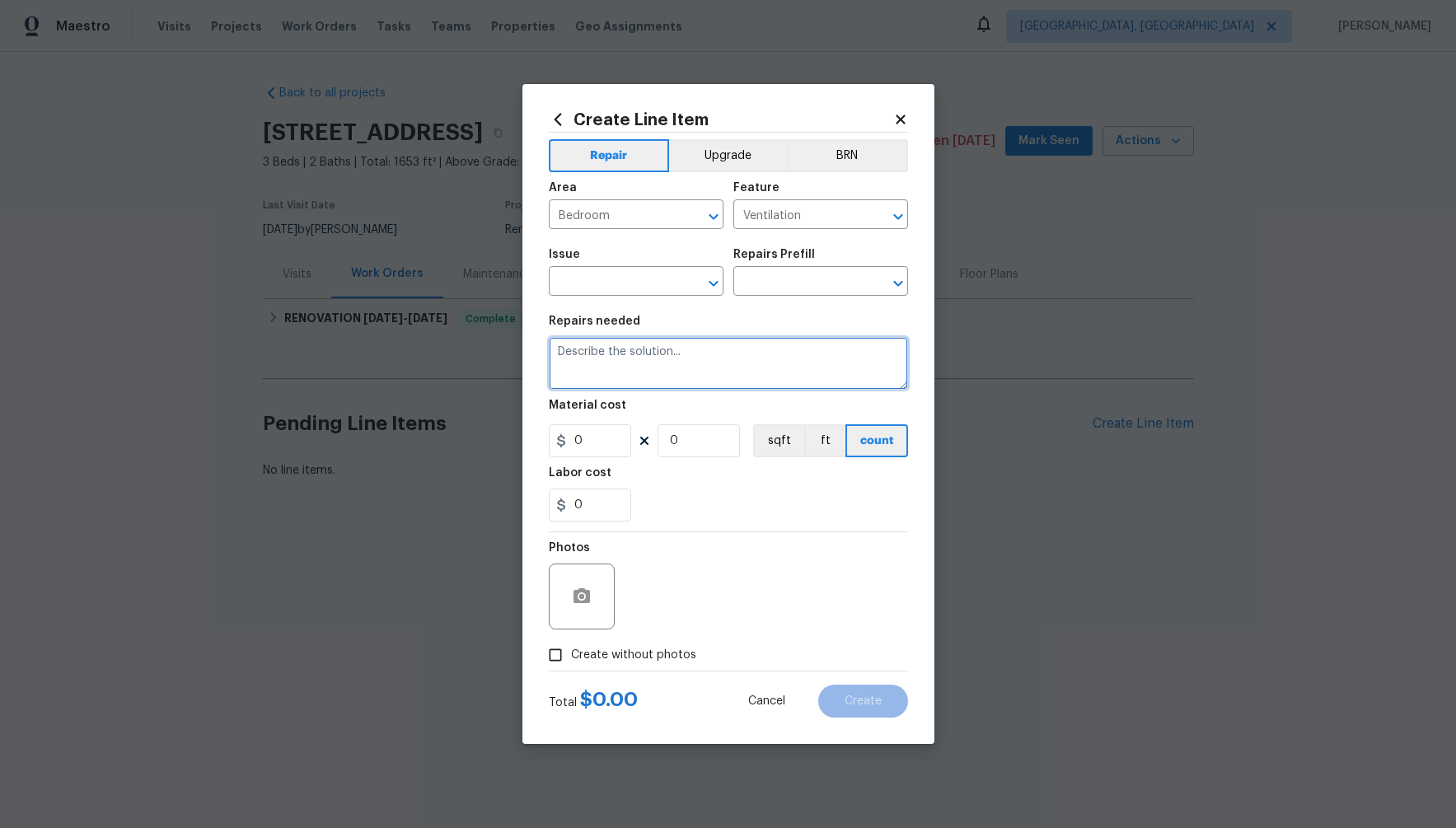
click at [696, 376] on textarea at bounding box center [728, 363] width 359 height 53
click at [691, 311] on section "Repairs needed Material cost 0 0 sqft ft count Labor cost 0" at bounding box center [728, 418] width 359 height 226
click at [691, 313] on section "Repairs needed Material cost 0 0 sqft ft count Labor cost 0" at bounding box center [728, 418] width 359 height 226
